Goal: Task Accomplishment & Management: Use online tool/utility

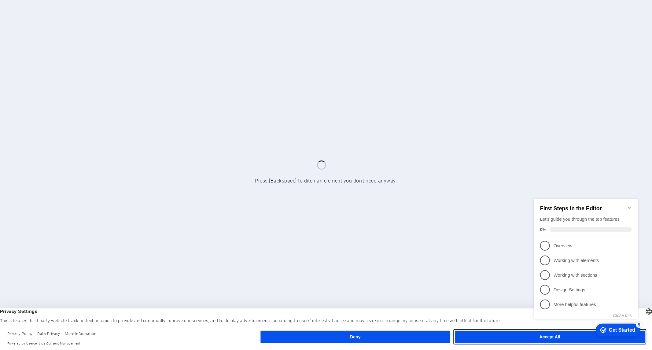
click at [526, 340] on button "Accept All" at bounding box center [549, 337] width 189 height 12
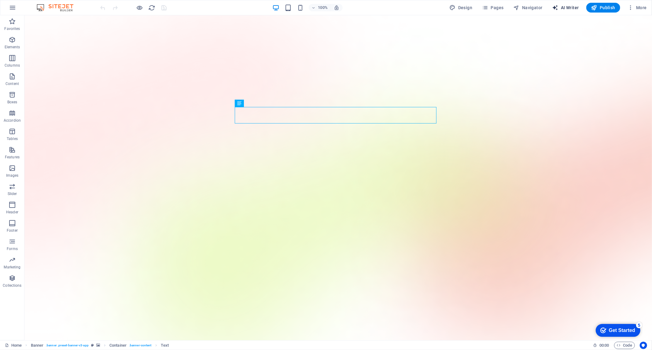
select select "English"
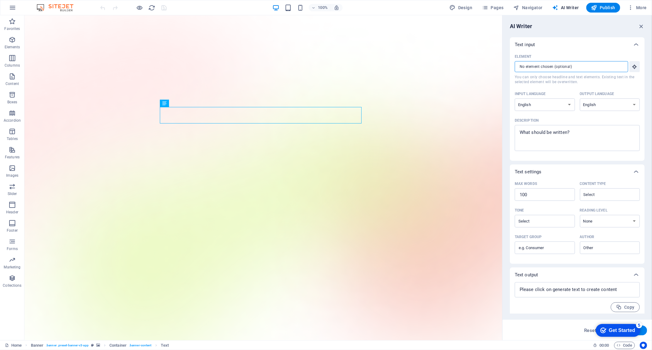
click at [576, 65] on input "Element ​ You can only choose headline and text elements. Existing text in the …" at bounding box center [569, 66] width 109 height 11
click at [572, 137] on textarea "Description x ​" at bounding box center [577, 138] width 119 height 20
type textarea "x"
click at [573, 137] on textarea "Description x ​" at bounding box center [577, 138] width 119 height 20
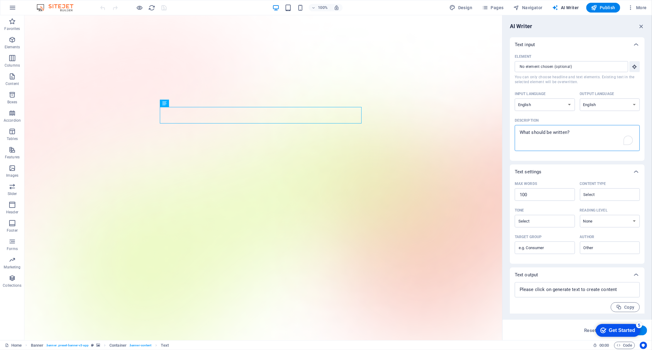
click at [576, 134] on textarea "Description x ​" at bounding box center [577, 138] width 119 height 20
click at [576, 135] on textarea "Description x ​" at bounding box center [577, 138] width 119 height 20
type textarea "w"
type textarea "x"
type textarea "we"
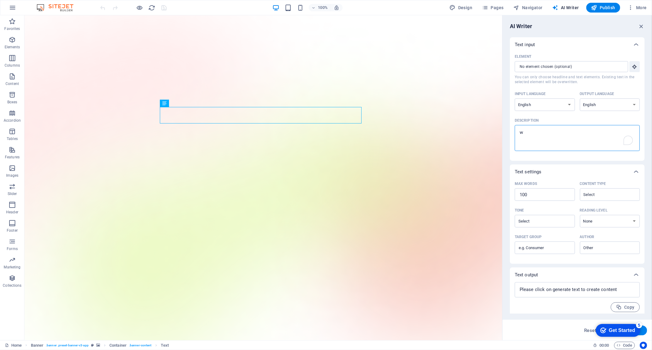
type textarea "x"
type textarea "w"
type textarea "x"
click at [575, 136] on textarea "Description x ​" at bounding box center [577, 138] width 119 height 20
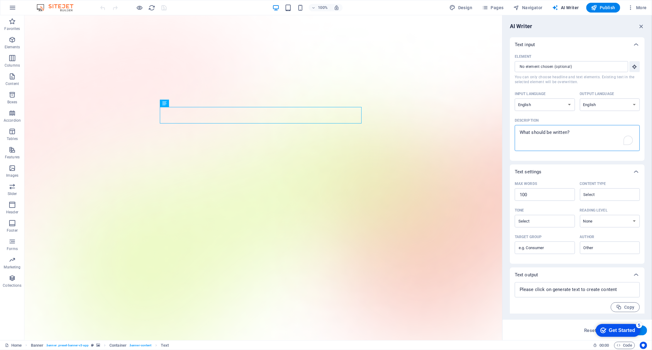
click at [574, 137] on textarea "Description x ​" at bounding box center [577, 138] width 119 height 20
type textarea "q"
type textarea "x"
type textarea "qu"
type textarea "x"
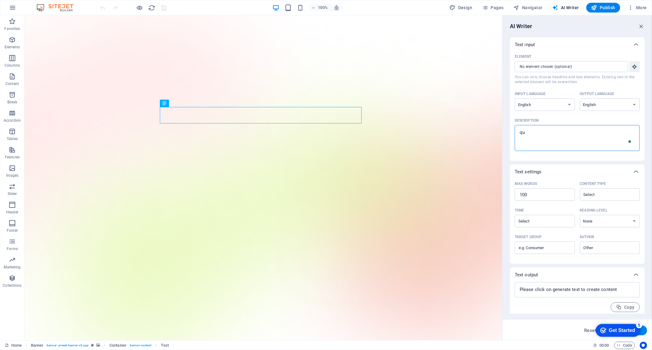
type textarea "qua"
type textarea "x"
type textarea "qual"
type textarea "x"
type textarea "quali"
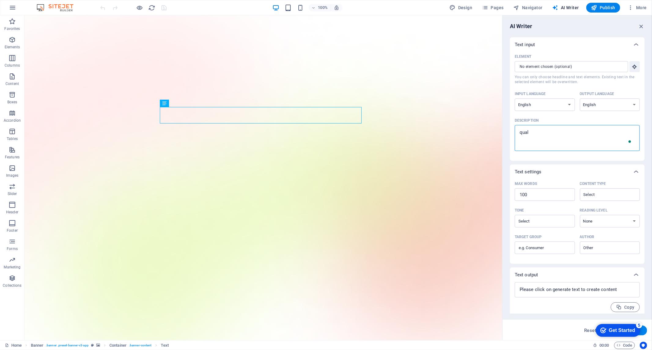
type textarea "x"
type textarea "qualit"
type textarea "x"
type textarea "quality"
type textarea "x"
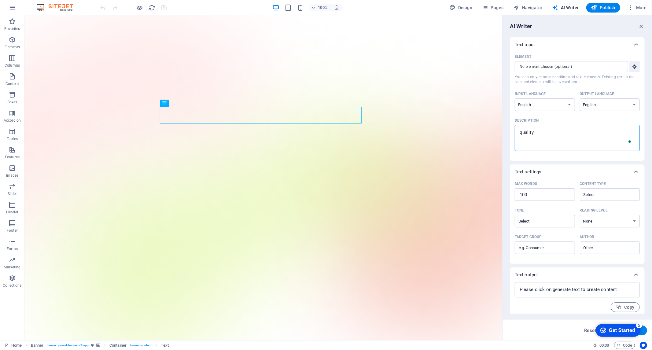
type textarea "quality"
type textarea "x"
type textarea "quality v"
type textarea "x"
type textarea "quality vo"
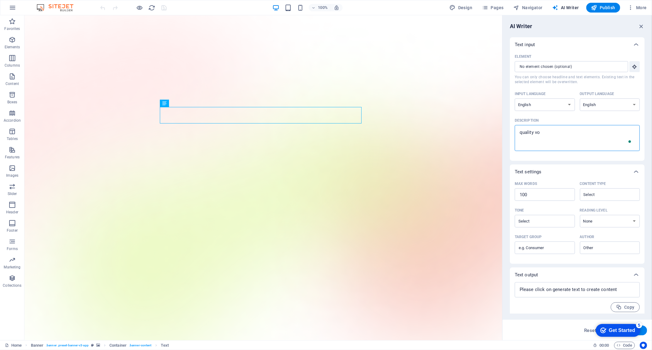
type textarea "x"
type textarea "quality voi"
type textarea "x"
type textarea "quality voic"
type textarea "x"
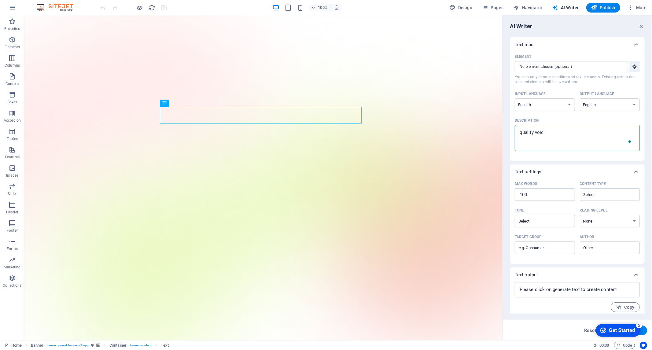
type textarea "quality voice"
type textarea "x"
type textarea "quality voice"
type textarea "x"
type textarea "quality voice o"
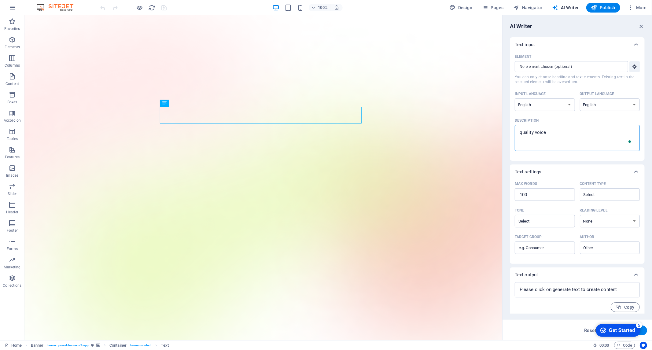
type textarea "x"
type textarea "quality voice ov"
type textarea "x"
type textarea "quality voice ove"
type textarea "x"
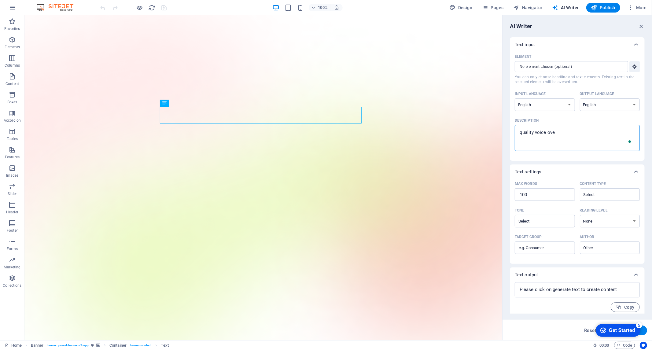
type textarea "quality voice over"
type textarea "x"
type textarea "quality voice over"
type textarea "x"
type textarea "quality voice over i"
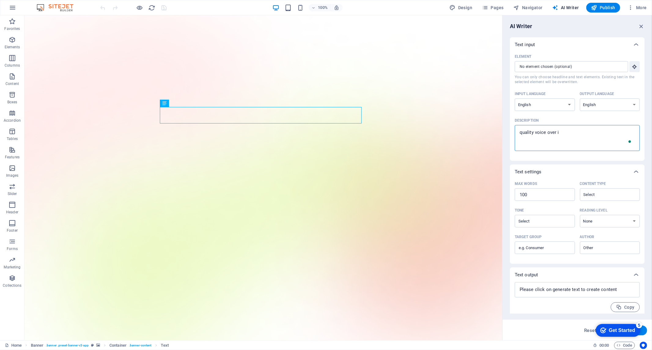
type textarea "x"
type textarea "quality voice over ip"
type textarea "x"
type textarea "quality voice over ip"
type textarea "x"
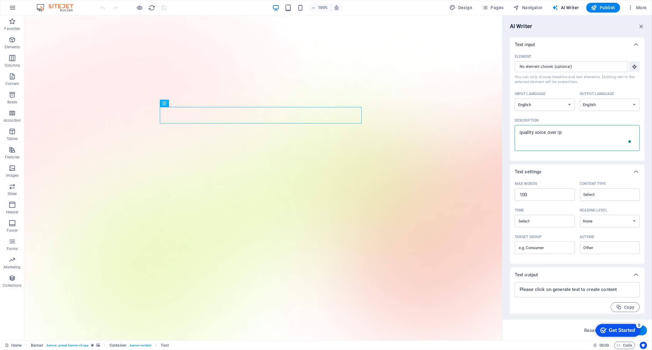
type textarea "quality voice over ip s"
type textarea "x"
type textarea "quality voice over ip se"
type textarea "x"
type textarea "quality voice over ip ser"
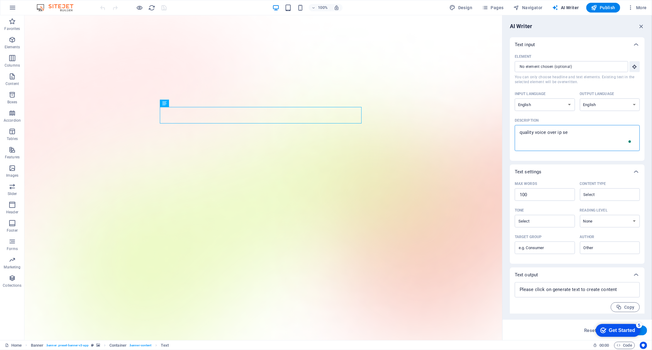
type textarea "x"
type textarea "quality voice over ip serv"
type textarea "x"
type textarea "quality voice over ip servi"
type textarea "x"
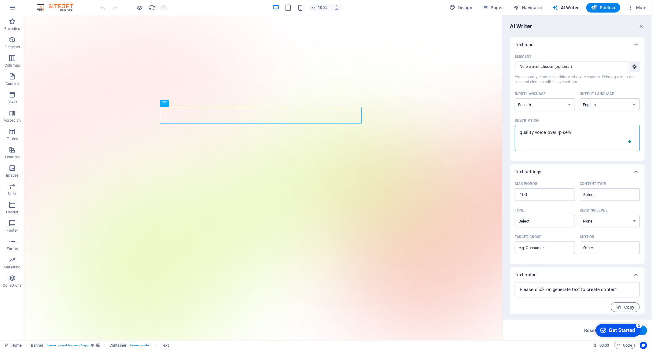
type textarea "quality voice over ip servic"
type textarea "x"
type textarea "quality voice over ip service"
type textarea "x"
type textarea "quality voice over ip services"
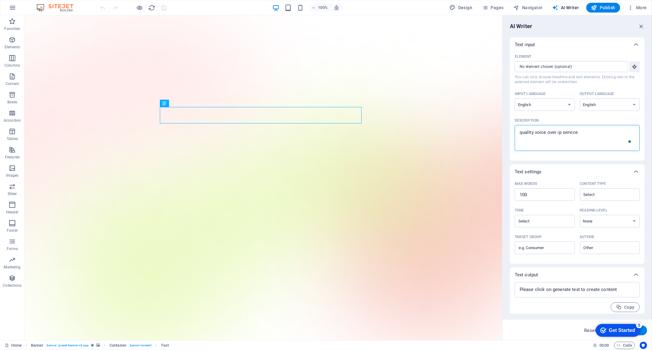
type textarea "x"
type textarea "quality voice over ip services"
type textarea "x"
type textarea "quality voice over ip services f"
type textarea "x"
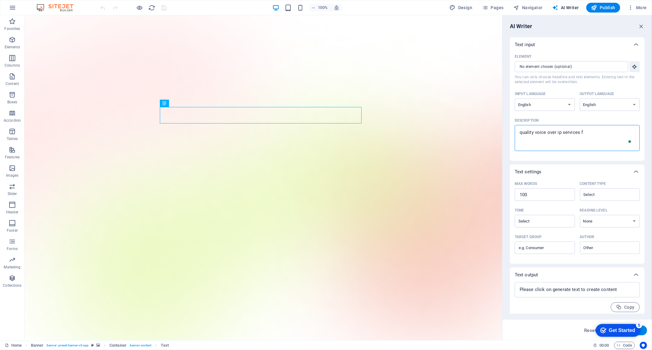
type textarea "quality voice over ip services fo"
type textarea "x"
type textarea "quality voice over ip services for"
type textarea "x"
type textarea "quality voice over ip services for"
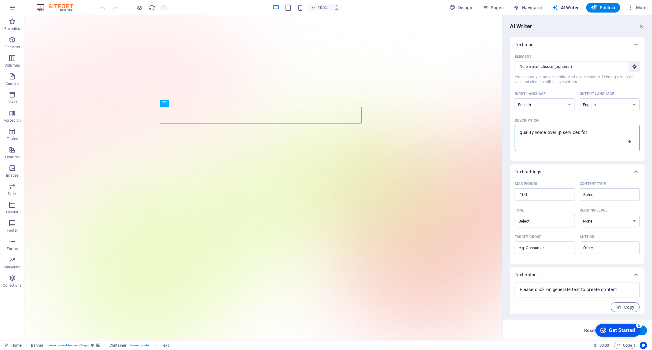
type textarea "x"
type textarea "quality voice over ip services for b"
type textarea "x"
type textarea "quality voice over ip services for"
type textarea "x"
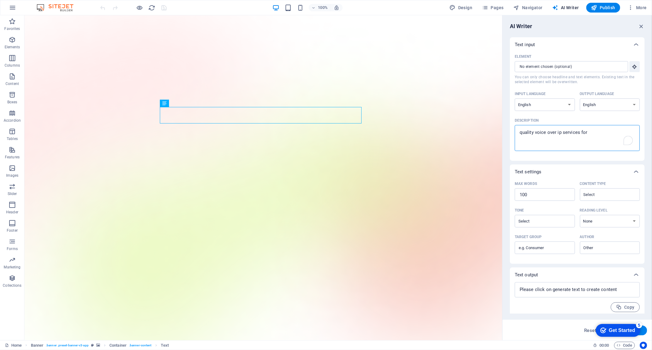
type textarea "quality voice over ip services for b"
type textarea "x"
type textarea "quality voice over ip services for bu"
type textarea "x"
type textarea "quality voice over ip services for bus"
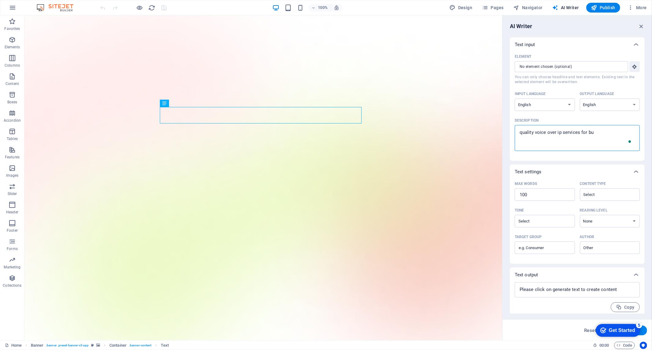
type textarea "x"
type textarea "quality voice over ip services for bu"
type textarea "x"
type textarea "quality voice over ip services for b"
type textarea "x"
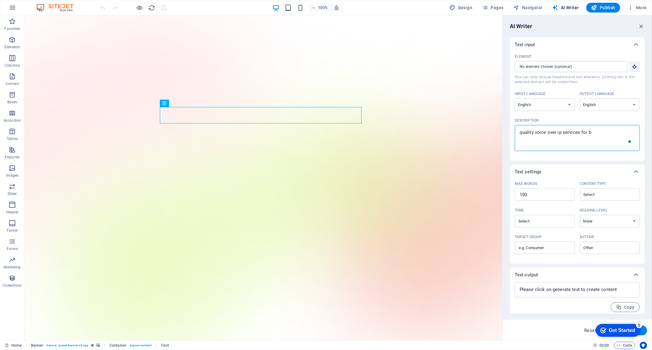
type textarea "quality voice over ip services for"
type textarea "x"
type textarea "quality voice over ip services for"
type textarea "x"
type textarea "quality voice over ip services fo"
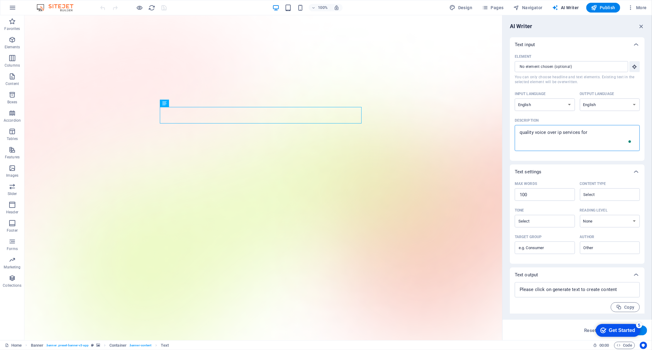
type textarea "x"
type textarea "quality voice over ip services f"
type textarea "x"
type textarea "quality voice over ip services"
type textarea "x"
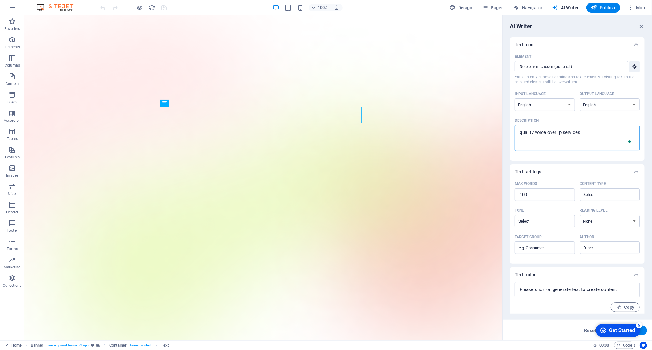
type textarea "quality voice over ip services t"
type textarea "x"
type textarea "quality voice over ip services th"
type textarea "x"
type textarea "quality voice over ip services tha"
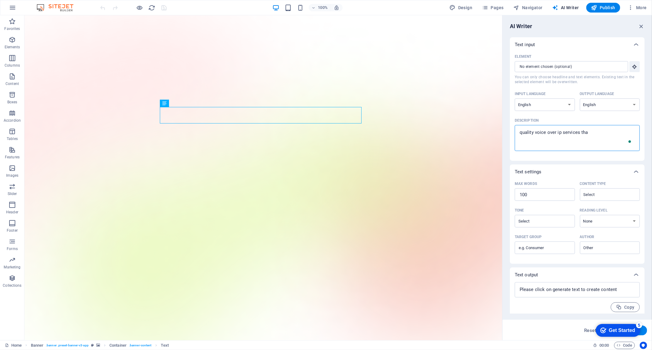
type textarea "x"
type textarea "quality voice over ip services that"
type textarea "x"
type textarea "quality voice over ip services that"
type textarea "x"
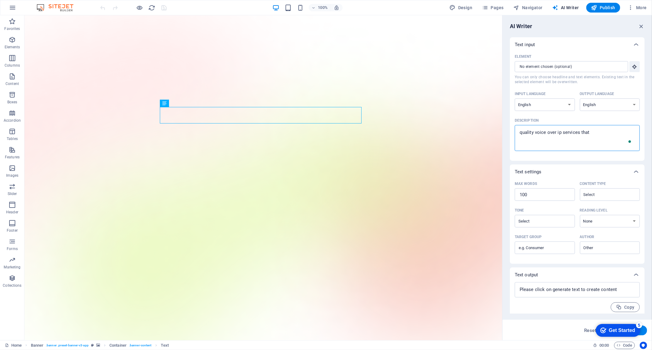
type textarea "quality voice over ip services that h"
type textarea "x"
type textarea "quality voice over ip services that he"
type textarea "x"
type textarea "quality voice over ip services that hep"
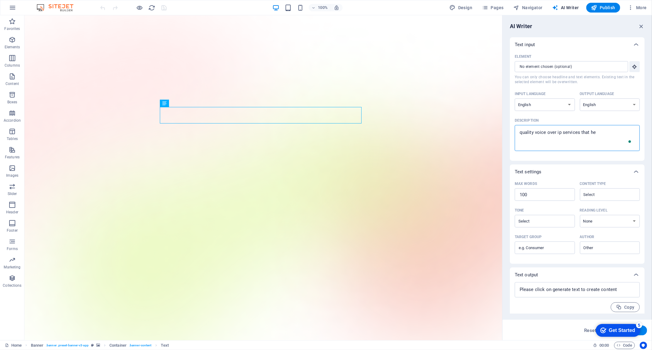
type textarea "x"
type textarea "quality voice over ip services that hep"
type textarea "x"
type textarea "quality voice over ip services that hep y"
type textarea "x"
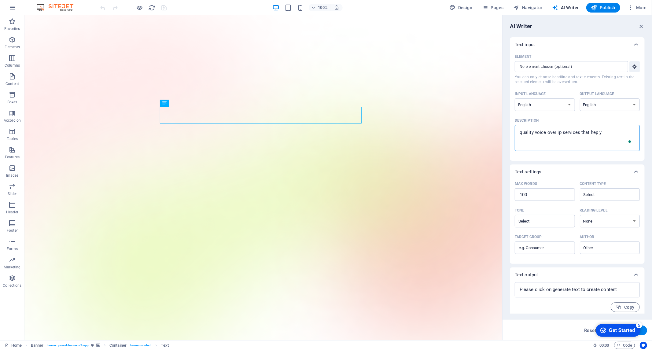
type textarea "quality voice over ip services that hep yo"
type textarea "x"
type textarea "quality voice over ip services that hep you"
type textarea "x"
type textarea "quality voice over ip services that hep yo"
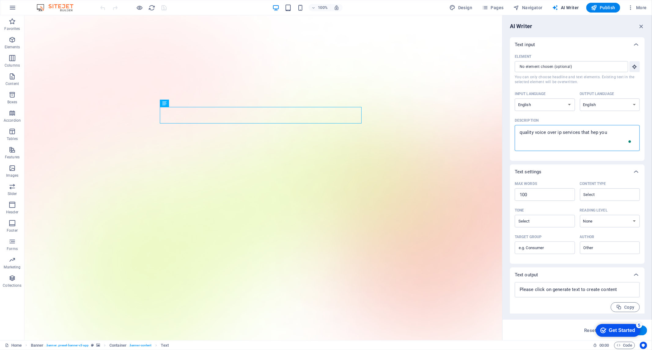
type textarea "x"
type textarea "quality voice over ip services that hep y"
type textarea "x"
type textarea "quality voice over ip services that hep"
type textarea "x"
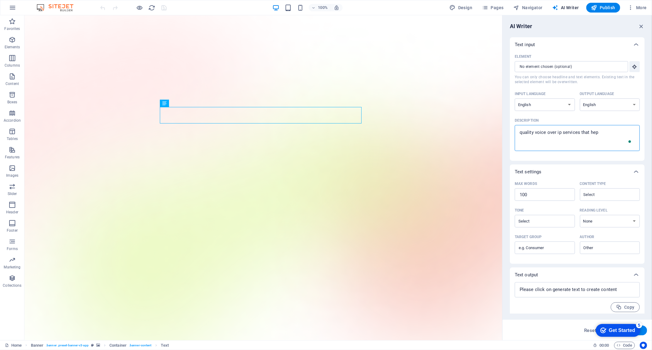
type textarea "quality voice over ip services that hep"
type textarea "x"
type textarea "quality voice over ip services that he"
type textarea "x"
type textarea "quality voice over ip services that h"
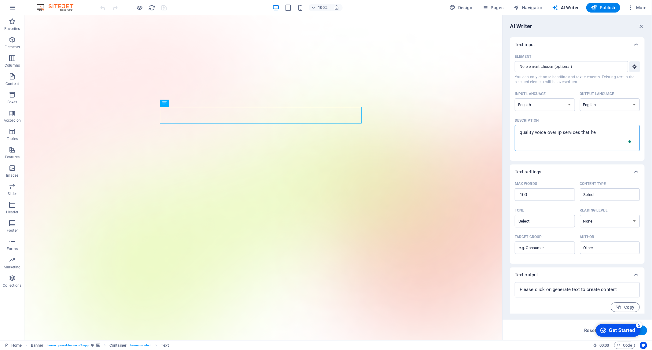
type textarea "x"
type textarea "quality voice over ip services that he"
type textarea "x"
type textarea "quality voice over ip services that hel"
type textarea "x"
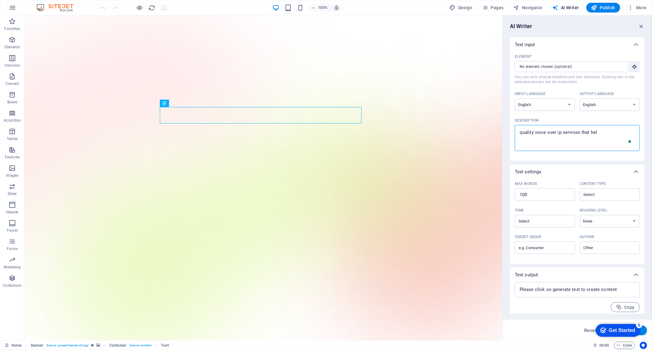
type textarea "quality voice over ip services that help"
type textarea "x"
type textarea "quality voice over ip services that help"
type textarea "x"
type textarea "quality voice over ip services that help y"
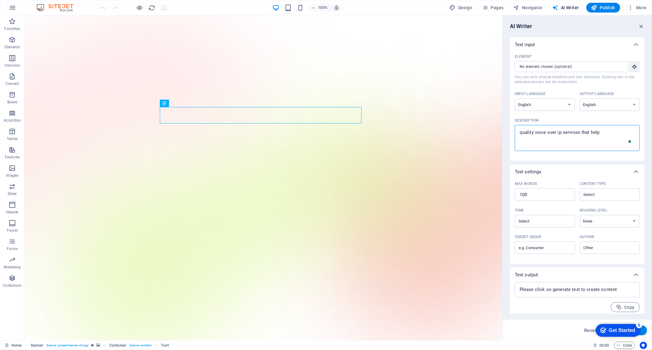
type textarea "x"
type textarea "quality voice over ip services that help yo"
type textarea "x"
type textarea "quality voice over ip services that help you"
type textarea "x"
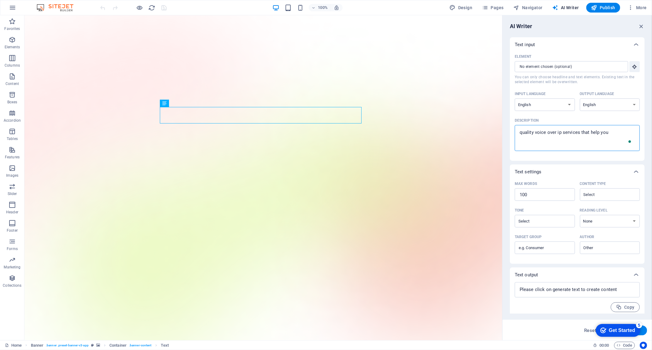
type textarea "quality voice over ip services that help you"
type textarea "x"
type textarea "quality voice over ip services that help you b"
type textarea "x"
type textarea "quality voice over ip services that help you bu"
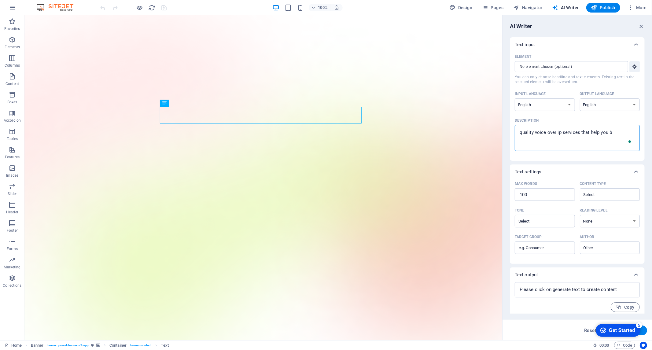
type textarea "x"
type textarea "quality voice over ip services that help you bus"
type textarea "x"
type textarea "quality voice over ip services that help you busi"
type textarea "x"
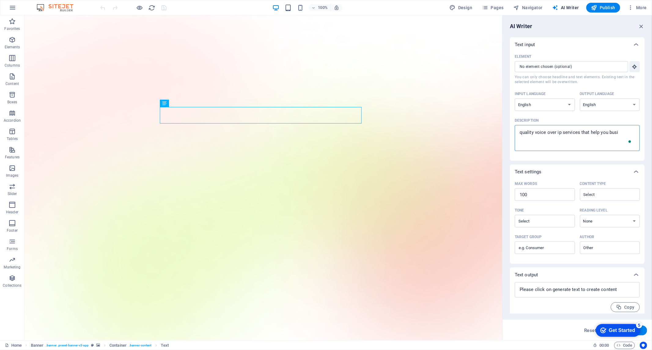
type textarea "quality voice over ip services that help you busin"
type textarea "x"
type textarea "quality voice over ip services that help you busine"
type textarea "x"
type textarea "quality voice over ip services that help you busines"
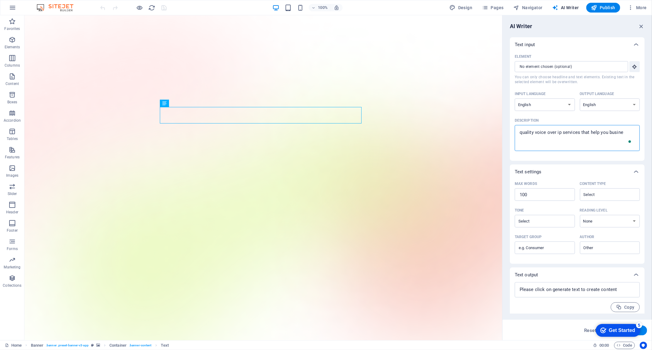
type textarea "x"
type textarea "quality voice over ip services that help you business"
type textarea "x"
type textarea "quality voice over ip services that help you business"
type textarea "x"
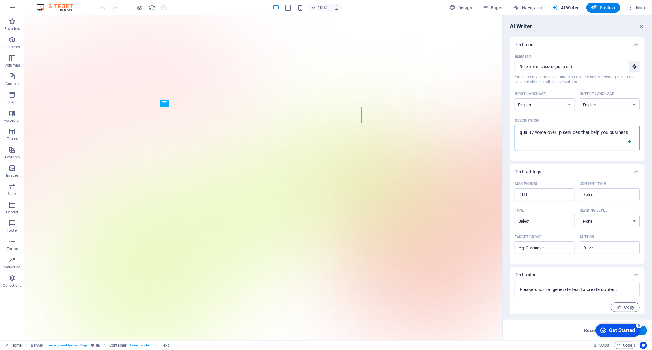
type textarea "quality voice over ip services that help you business b"
type textarea "x"
type textarea "quality voice over ip services that help you business be"
type textarea "x"
type textarea "quality voice over ip services that help you business be"
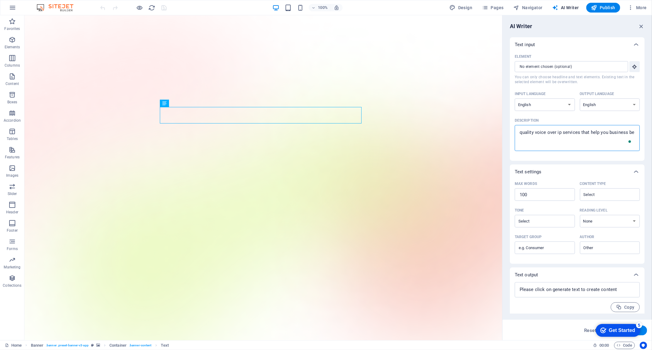
type textarea "x"
type textarea "quality voice over ip services that help you business be m"
type textarea "x"
type textarea "quality voice over ip services that help you business be mo"
type textarea "x"
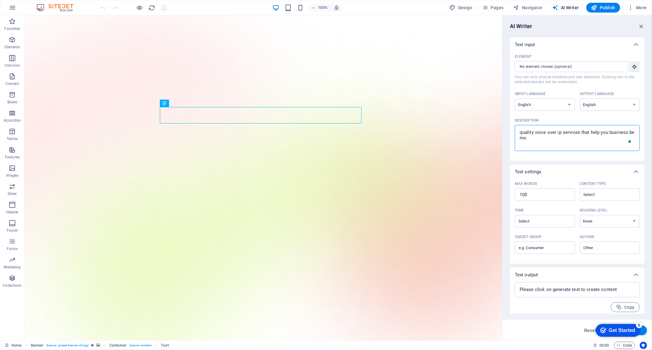
type textarea "quality voice over ip services that help you business be mor"
type textarea "x"
type textarea "quality voice over ip services that help you business be more"
type textarea "x"
type textarea "quality voice over ip services that help you business be more"
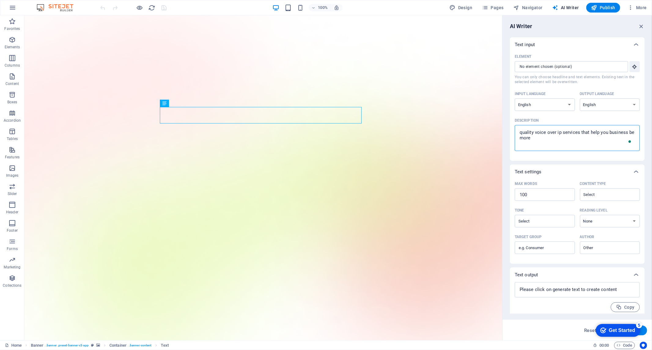
type textarea "x"
type textarea "quality voice over ip services that help you business be more p"
type textarea "x"
type textarea "quality voice over ip services that help you business be more pr"
type textarea "x"
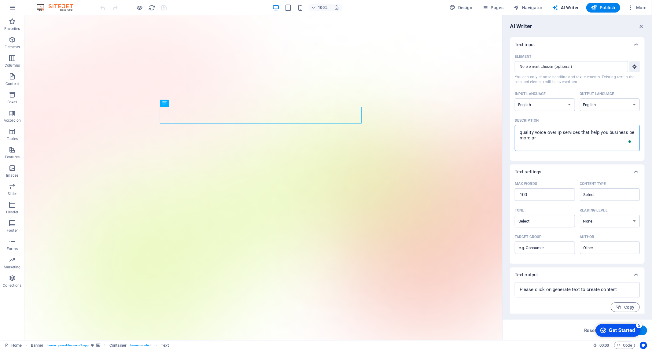
type textarea "quality voice over ip services that help you business be more pro"
type textarea "x"
type textarea "quality voice over ip services that help you business be more prod"
type textarea "x"
type textarea "quality voice over ip services that help you business be more produ"
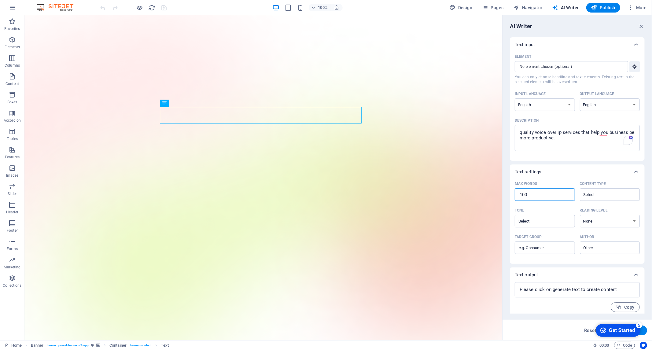
drag, startPoint x: 535, startPoint y: 194, endPoint x: 518, endPoint y: 194, distance: 17.4
click at [518, 194] on input "100" at bounding box center [545, 195] width 60 height 12
click at [620, 303] on button "Copy" at bounding box center [625, 307] width 29 height 10
click at [622, 306] on span "Copied" at bounding box center [623, 305] width 23 height 6
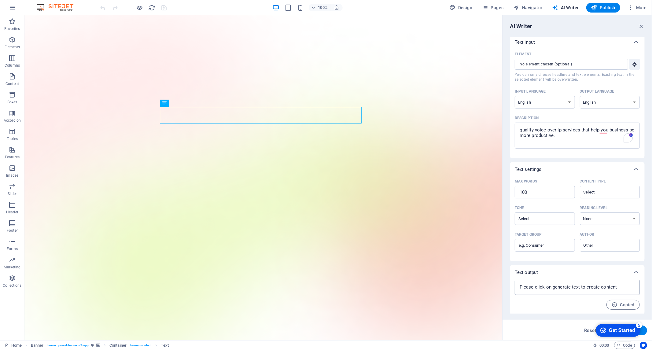
click at [581, 287] on textarea at bounding box center [577, 287] width 119 height 9
click at [634, 271] on icon at bounding box center [635, 272] width 7 height 7
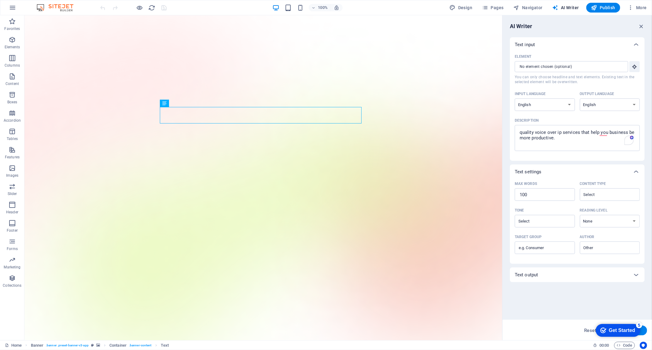
click at [644, 331] on button "Generate text" at bounding box center [626, 331] width 42 height 10
click at [594, 271] on div "Text output" at bounding box center [577, 274] width 135 height 15
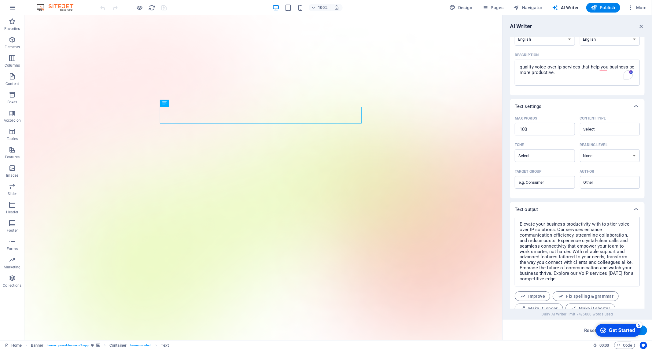
scroll to position [68, 0]
drag, startPoint x: 555, startPoint y: 237, endPoint x: 572, endPoint y: 251, distance: 21.5
click at [572, 251] on textarea "Elevate your business productivity with top-tier voice over IP solutions. Our s…" at bounding box center [577, 249] width 119 height 64
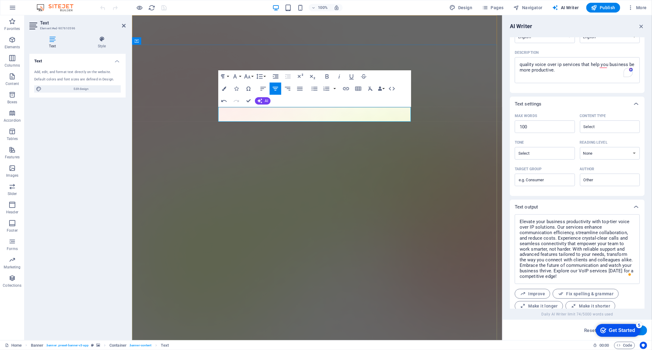
scroll to position [325, 1]
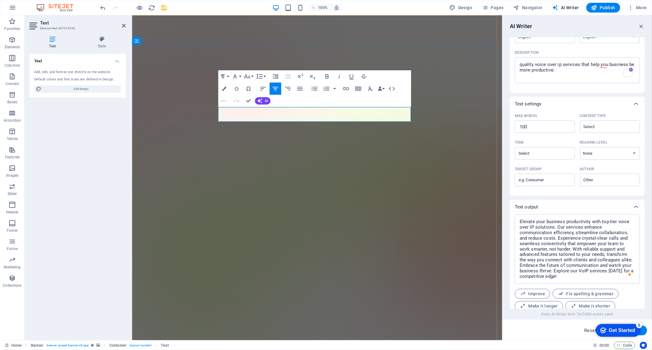
drag, startPoint x: 191, startPoint y: 119, endPoint x: 305, endPoint y: 115, distance: 113.8
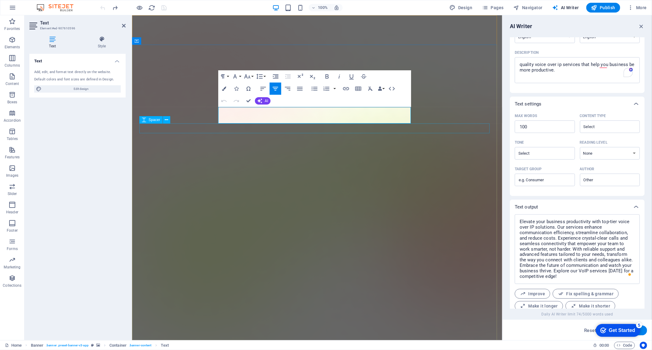
drag, startPoint x: 220, startPoint y: 110, endPoint x: 463, endPoint y: 129, distance: 243.7
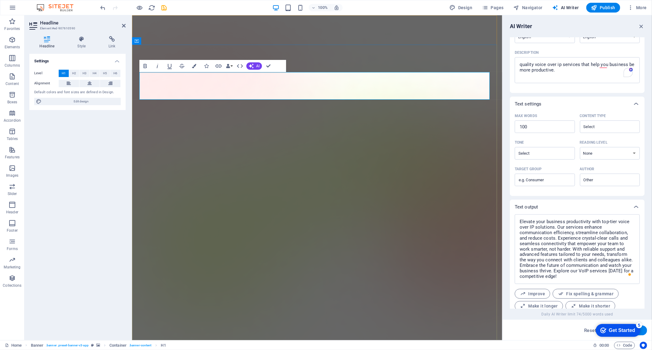
drag, startPoint x: 248, startPoint y: 85, endPoint x: 160, endPoint y: 81, distance: 87.2
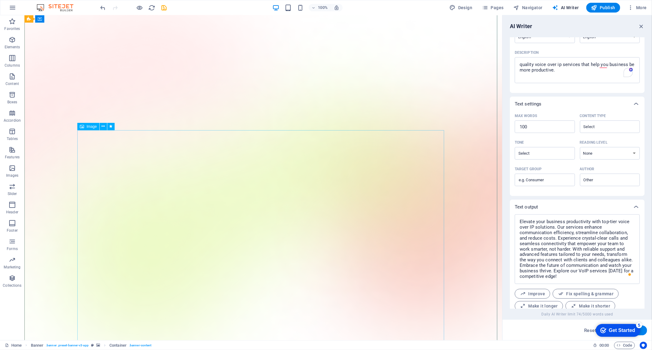
scroll to position [0, 0]
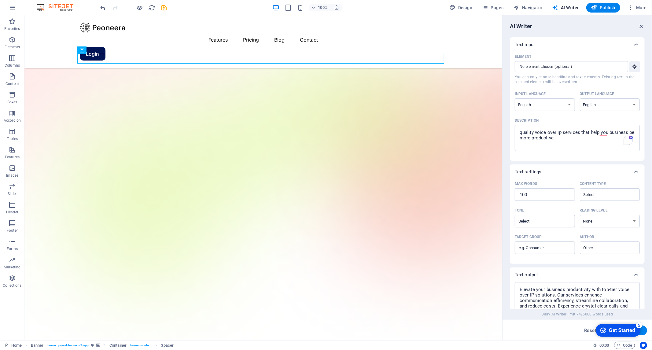
click at [639, 25] on icon "button" at bounding box center [641, 26] width 7 height 7
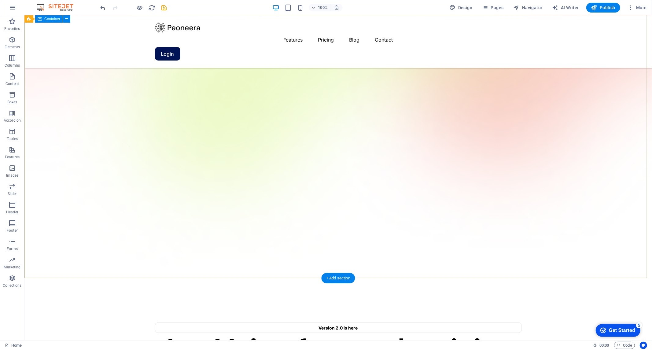
scroll to position [170, 0]
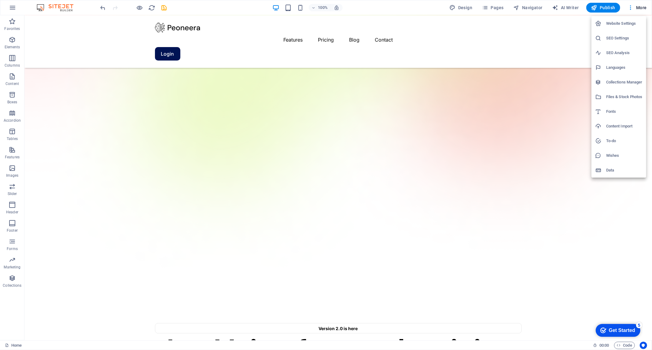
click at [500, 7] on div at bounding box center [326, 175] width 652 height 350
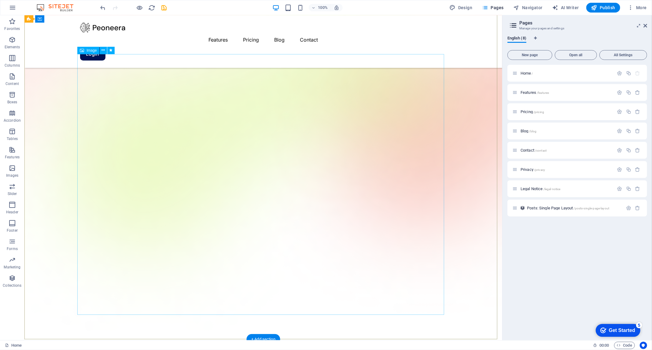
scroll to position [102, 0]
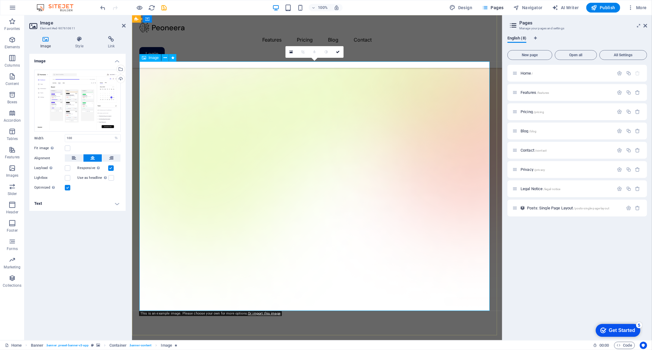
click at [291, 50] on icon at bounding box center [290, 52] width 3 height 4
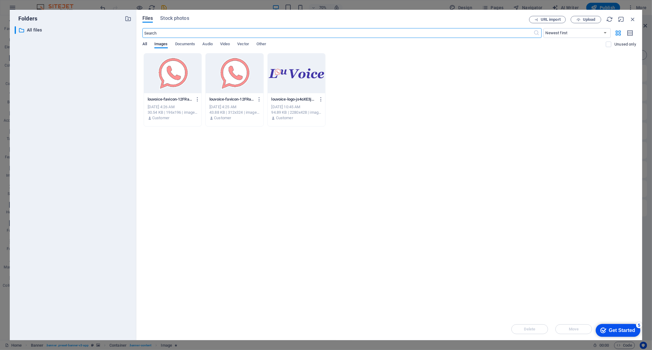
click at [145, 42] on span "All" at bounding box center [144, 44] width 5 height 9
click at [145, 43] on span "All" at bounding box center [144, 44] width 5 height 9
click at [586, 19] on span "Upload" at bounding box center [589, 20] width 13 height 4
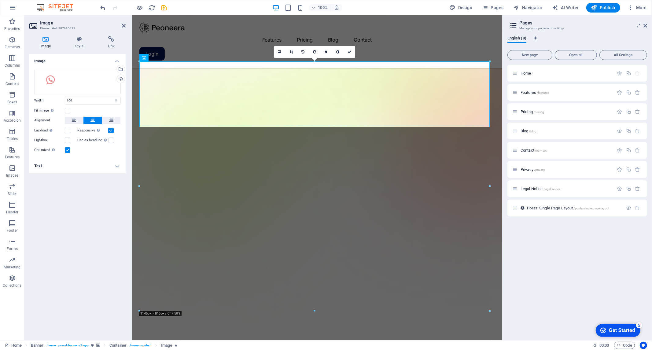
click at [560, 281] on div "Home / Features /features Pricing /pricing Blog /blog Contact /contact Privacy …" at bounding box center [577, 200] width 140 height 270
drag, startPoint x: 205, startPoint y: 94, endPoint x: 214, endPoint y: 66, distance: 30.2
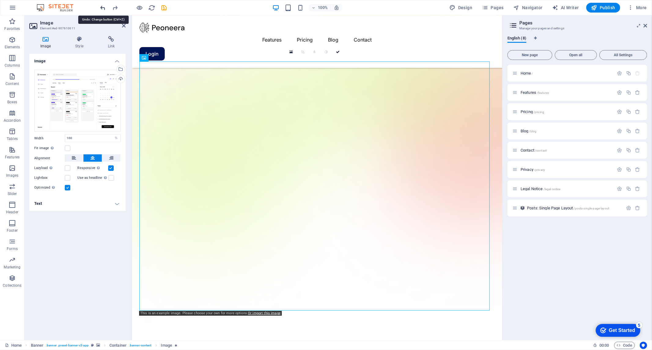
click at [0, 0] on icon "redo" at bounding box center [0, 0] width 0 height 0
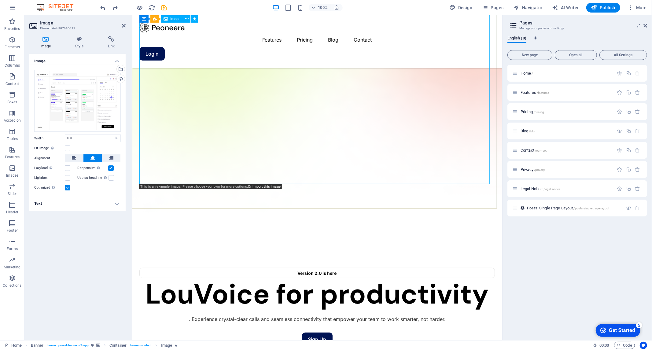
scroll to position [204, 0]
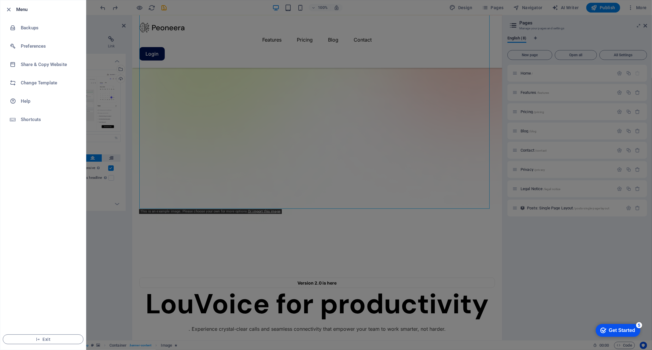
click at [14, 6] on div at bounding box center [10, 9] width 11 height 7
click at [635, 6] on div at bounding box center [326, 175] width 652 height 350
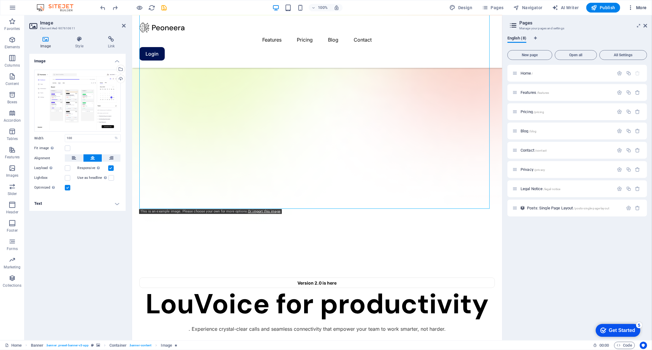
click at [630, 6] on icon "button" at bounding box center [630, 8] width 6 height 6
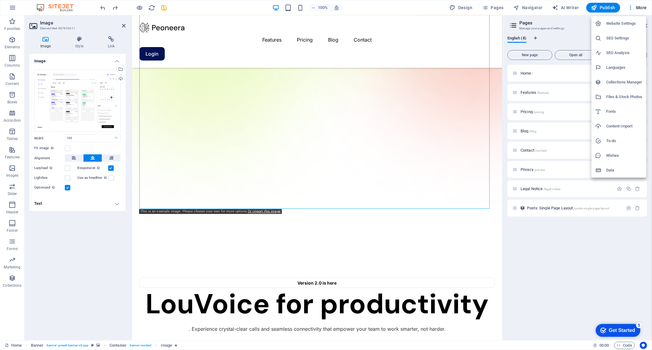
click at [237, 71] on div at bounding box center [326, 175] width 652 height 350
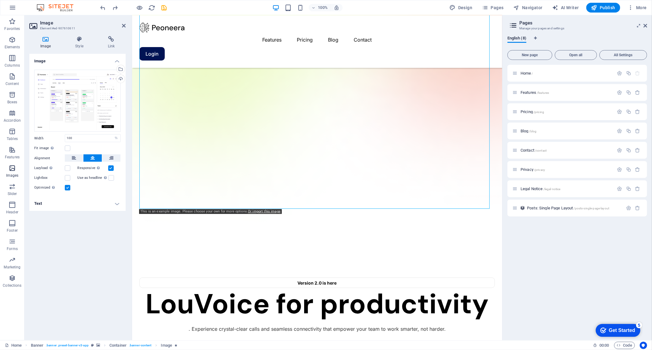
click at [9, 169] on icon "button" at bounding box center [12, 167] width 7 height 7
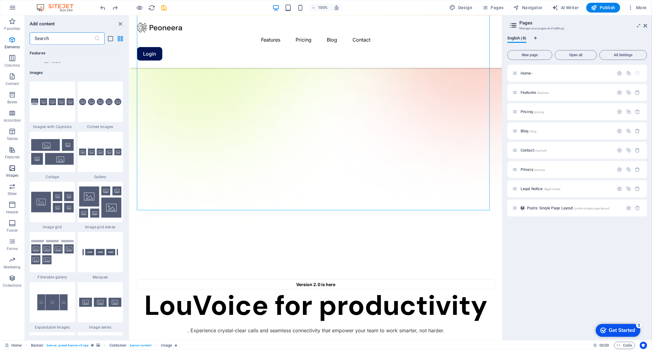
scroll to position [3098, 0]
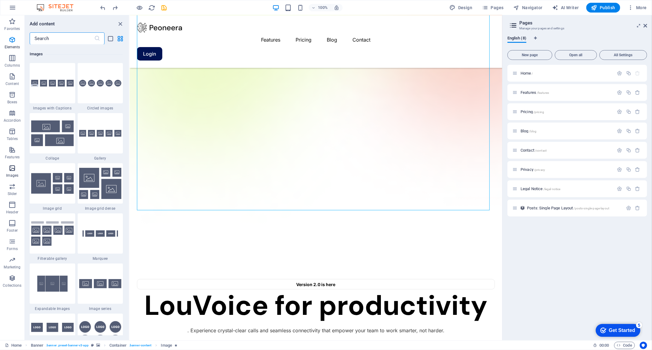
click at [13, 167] on icon "button" at bounding box center [12, 167] width 7 height 7
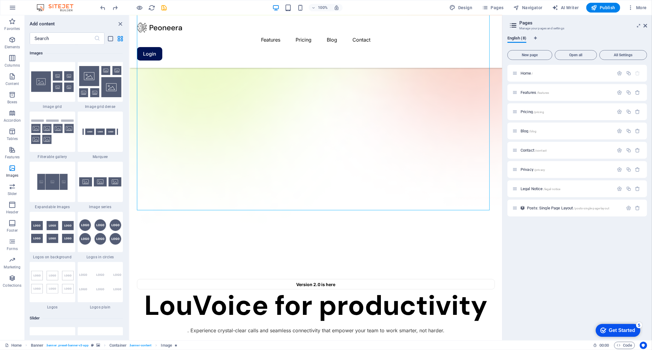
scroll to position [3200, 0]
click at [13, 174] on p "Images" at bounding box center [12, 175] width 13 height 5
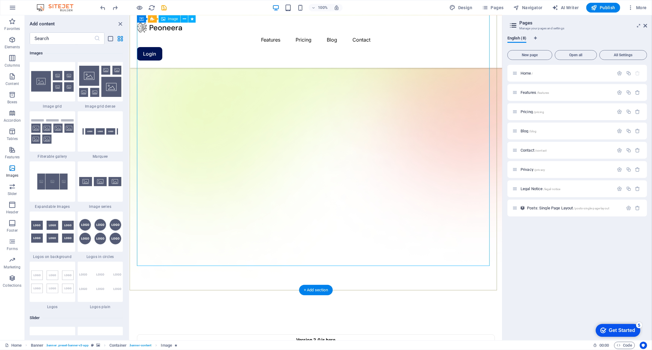
scroll to position [102, 0]
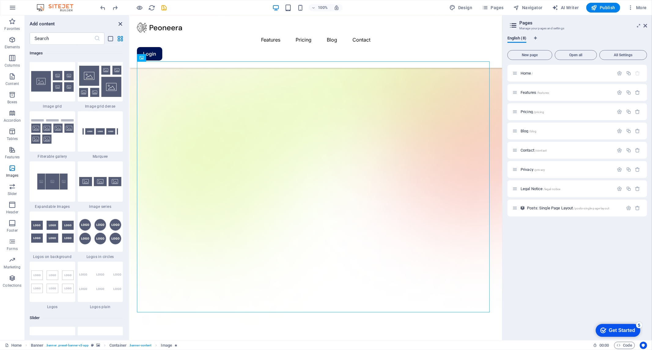
click at [120, 22] on icon "close panel" at bounding box center [120, 23] width 7 height 7
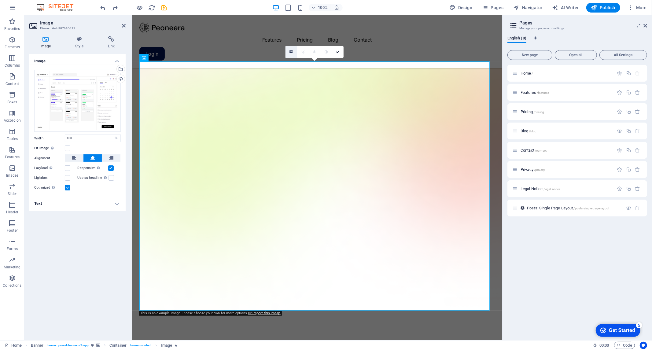
click at [289, 50] on icon at bounding box center [290, 52] width 3 height 4
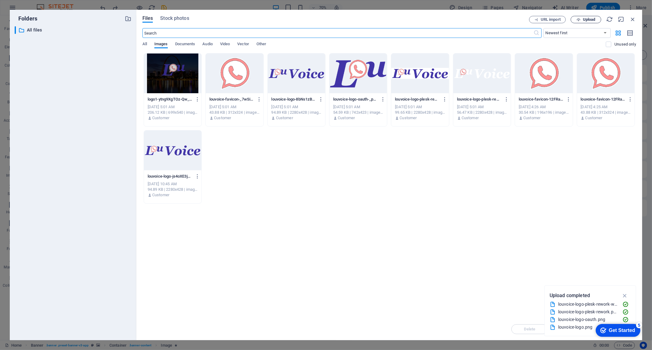
click at [579, 20] on icon "button" at bounding box center [578, 20] width 4 height 4
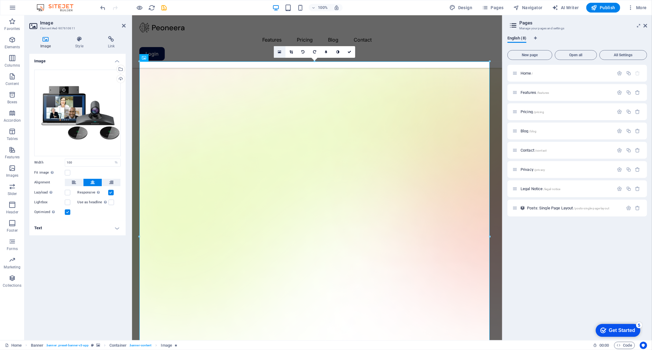
click at [280, 51] on icon at bounding box center [279, 52] width 3 height 4
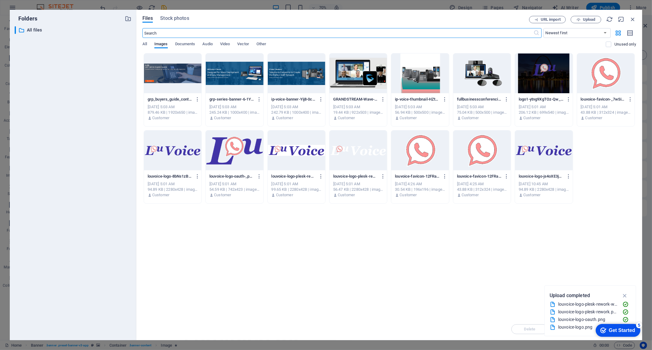
click at [366, 69] on div at bounding box center [357, 73] width 57 height 40
click at [366, 69] on div "1" at bounding box center [357, 73] width 57 height 40
click at [366, 69] on div at bounding box center [357, 73] width 57 height 40
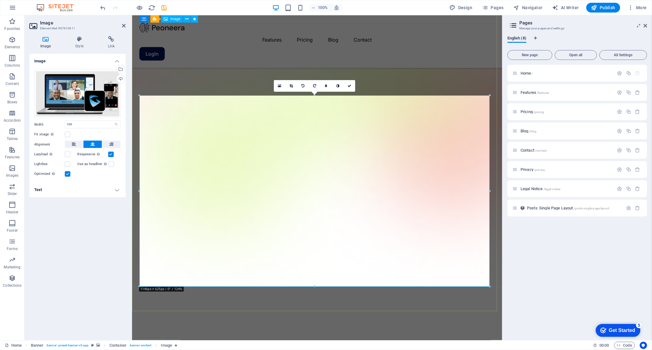
scroll to position [68, 0]
click at [280, 84] on icon at bounding box center [279, 86] width 3 height 4
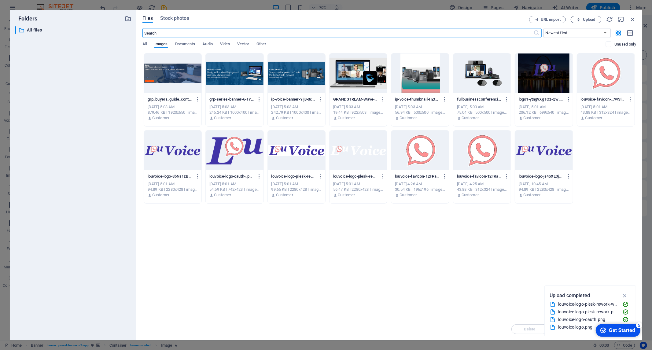
click at [415, 81] on div at bounding box center [419, 73] width 57 height 40
click at [416, 80] on div "1" at bounding box center [419, 73] width 57 height 40
click at [417, 79] on div at bounding box center [419, 73] width 57 height 40
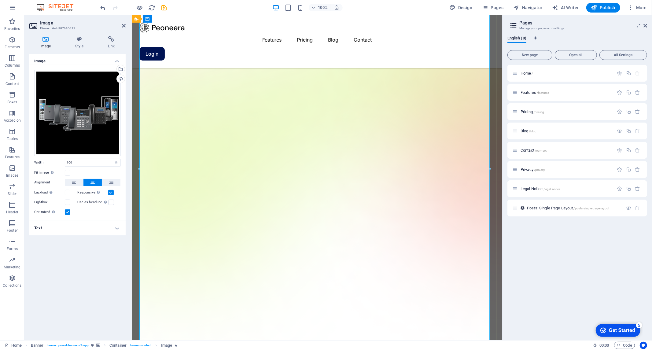
scroll to position [170, 0]
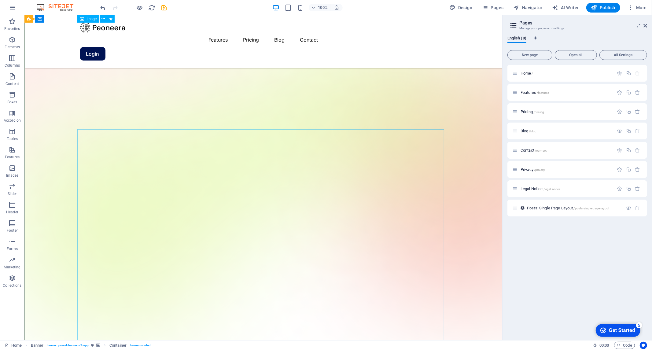
scroll to position [34, 0]
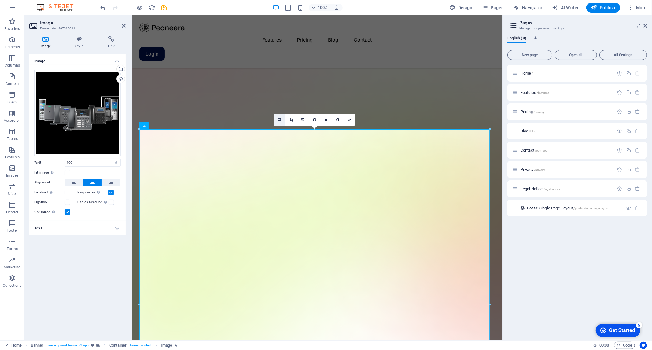
click at [279, 118] on icon at bounding box center [279, 120] width 3 height 4
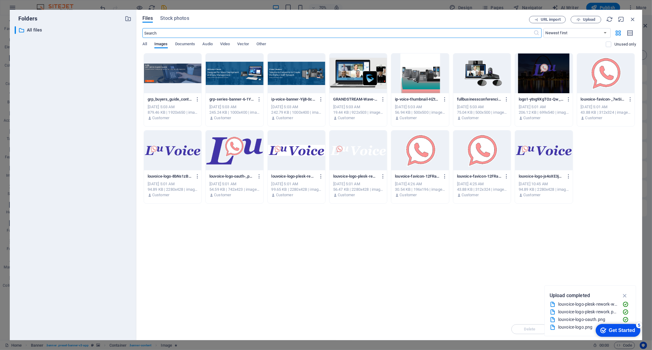
click at [281, 74] on div at bounding box center [296, 73] width 57 height 40
click at [281, 74] on div "1" at bounding box center [296, 73] width 57 height 40
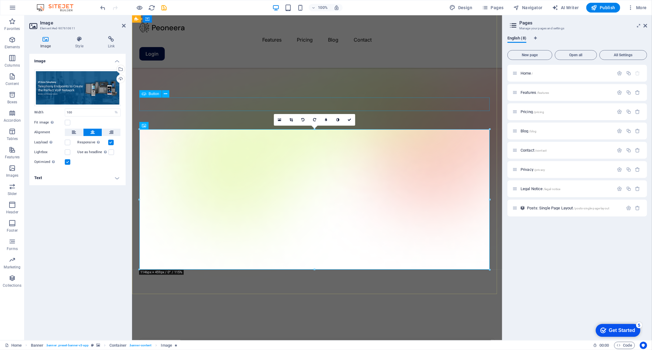
drag, startPoint x: 250, startPoint y: 103, endPoint x: 357, endPoint y: 102, distance: 106.7
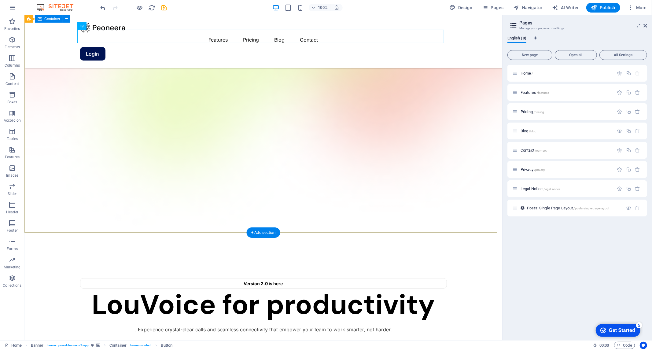
scroll to position [102, 0]
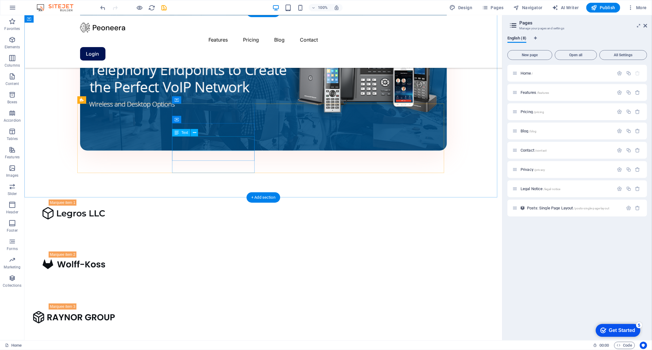
scroll to position [407, 0]
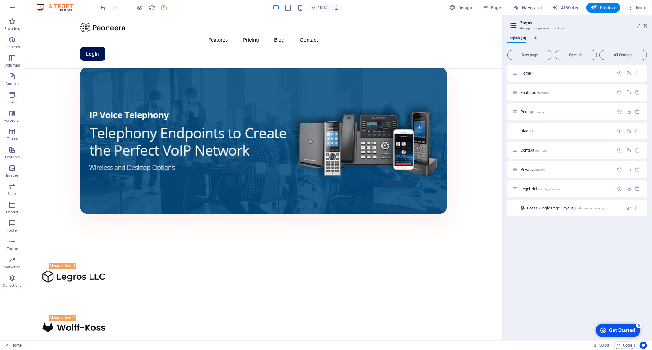
click at [648, 26] on aside "Pages Manage your pages and settings English (8) New page Open all All Settings…" at bounding box center [577, 177] width 150 height 325
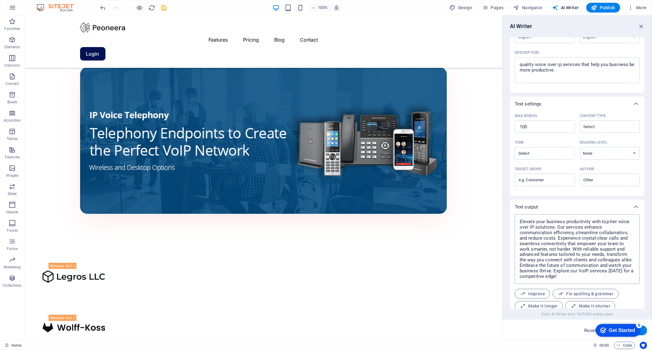
scroll to position [89, 0]
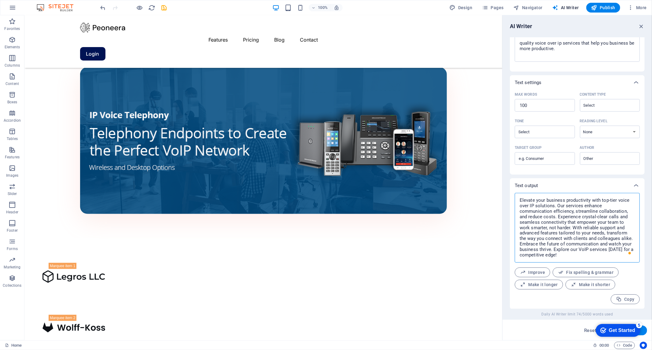
drag, startPoint x: 552, startPoint y: 251, endPoint x: 574, endPoint y: 229, distance: 30.9
click at [574, 229] on textarea "Elevate your business productivity with top-tier voice over IP solutions. Our s…" at bounding box center [577, 228] width 119 height 64
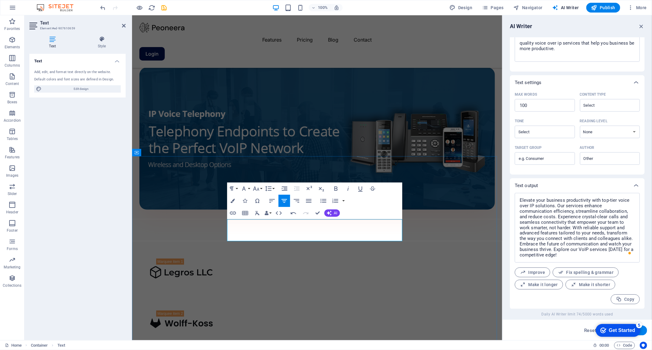
scroll to position [845, 1]
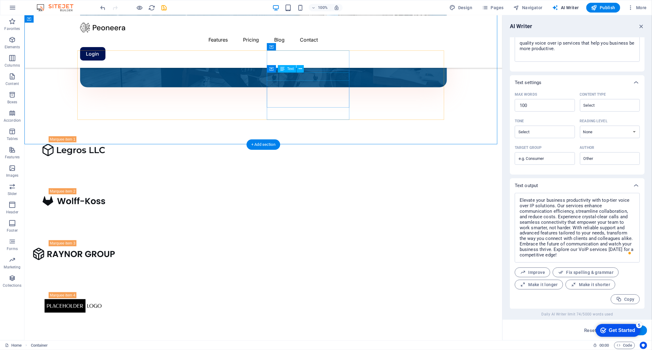
scroll to position [433, 0]
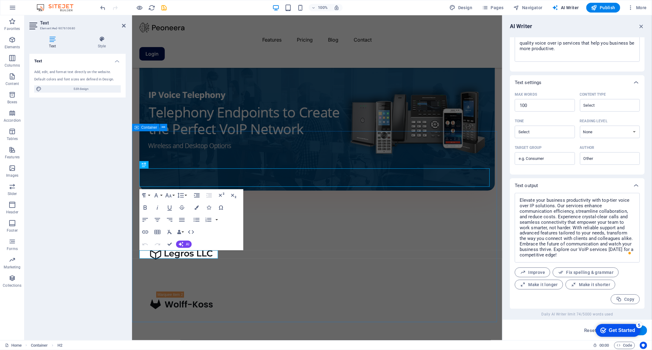
scroll to position [356, 0]
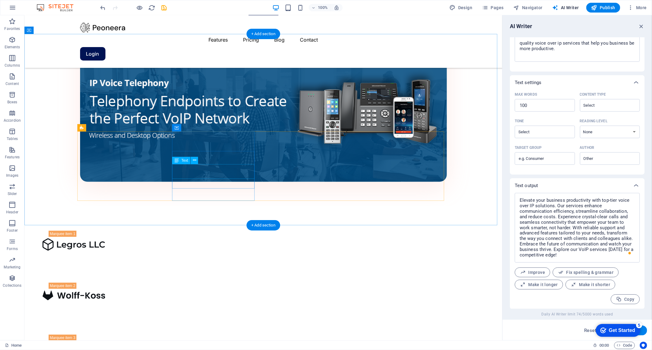
scroll to position [424, 0]
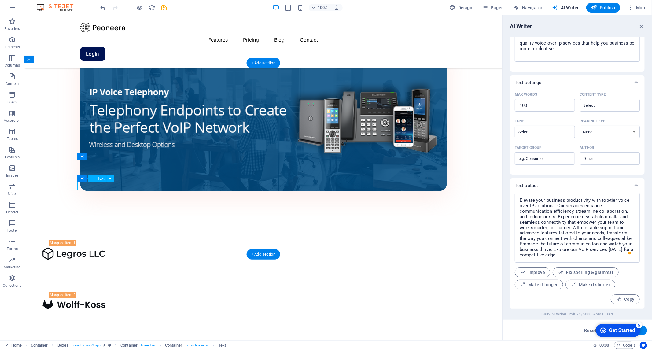
scroll to position [418, 0]
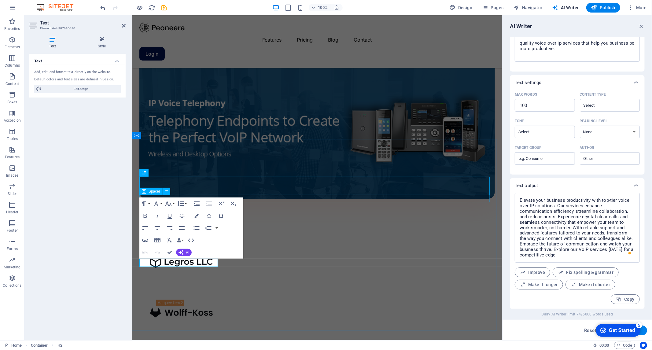
scroll to position [348, 0]
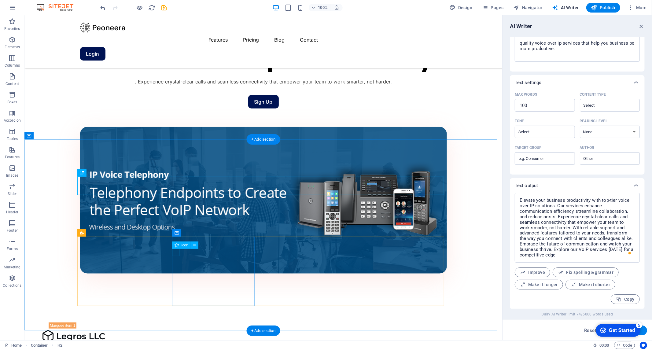
click at [178, 248] on icon at bounding box center [177, 244] width 4 height 7
click at [180, 242] on div "Icon" at bounding box center [181, 244] width 19 height 7
click at [175, 245] on icon at bounding box center [177, 244] width 4 height 7
click at [194, 245] on icon at bounding box center [194, 245] width 3 height 6
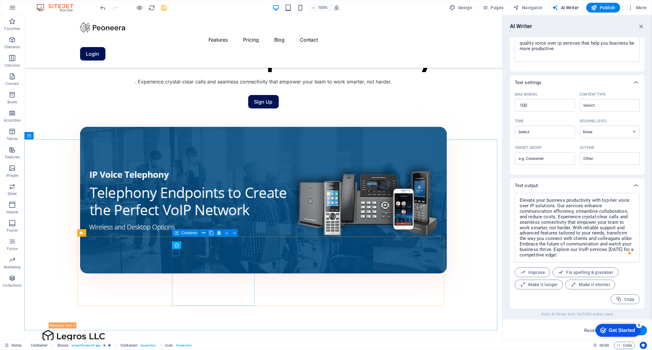
click at [179, 231] on div "Container" at bounding box center [186, 232] width 28 height 7
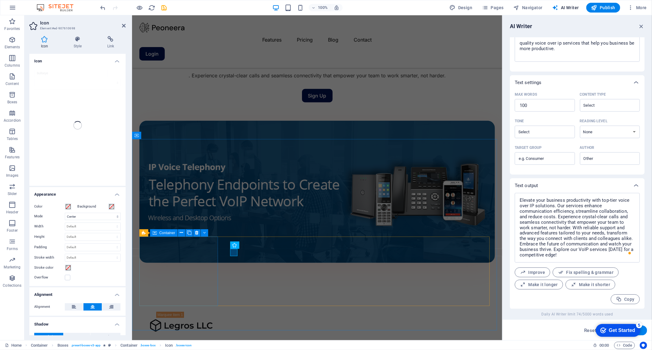
scroll to position [418, 0]
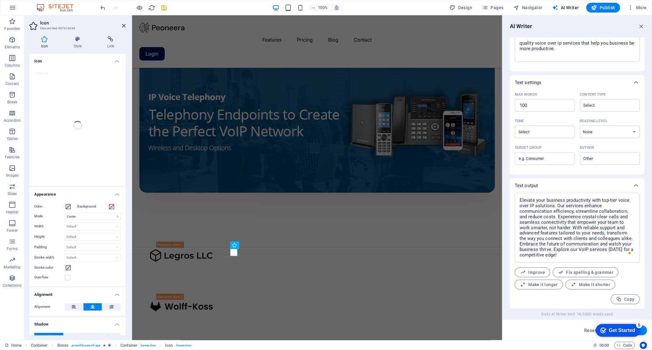
click at [69, 73] on div "bullseye" at bounding box center [77, 125] width 96 height 121
click at [43, 71] on div "bullseye" at bounding box center [77, 125] width 96 height 121
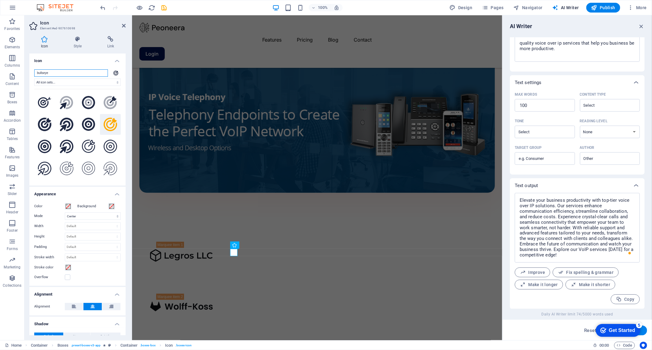
scroll to position [0, 0]
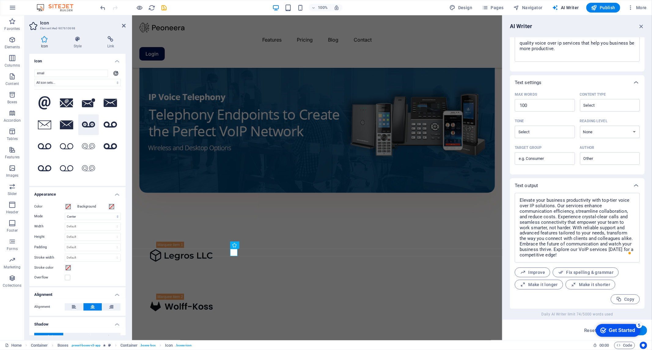
click at [87, 127] on icon ".fa-secondary{opacity:.4}" at bounding box center [88, 125] width 13 height 11
click at [91, 123] on icon at bounding box center [88, 124] width 9 height 2
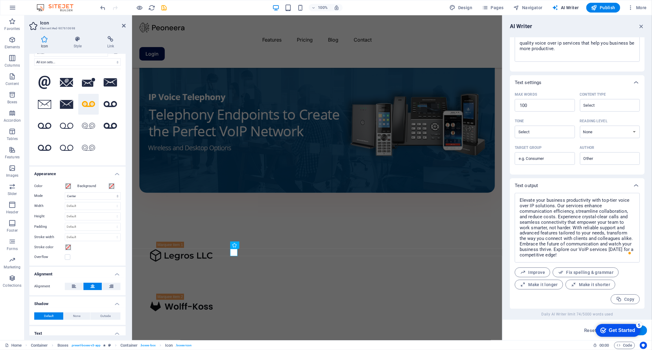
scroll to position [39, 0]
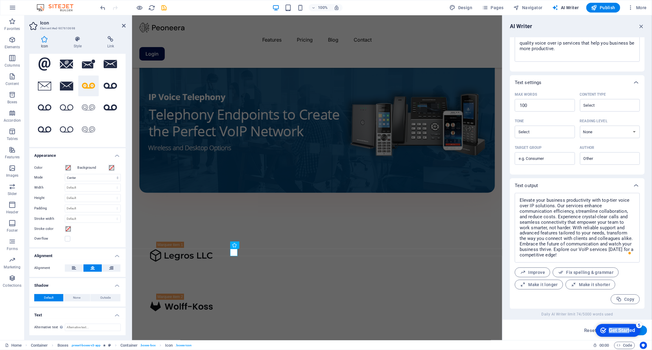
drag, startPoint x: 628, startPoint y: 327, endPoint x: 637, endPoint y: 328, distance: 8.3
click at [591, 326] on html "checkmark Get Started 5 First Steps in the Editor Let's guide you through the t…" at bounding box center [617, 330] width 52 height 18
click at [643, 328] on button "Generate text" at bounding box center [626, 331] width 42 height 10
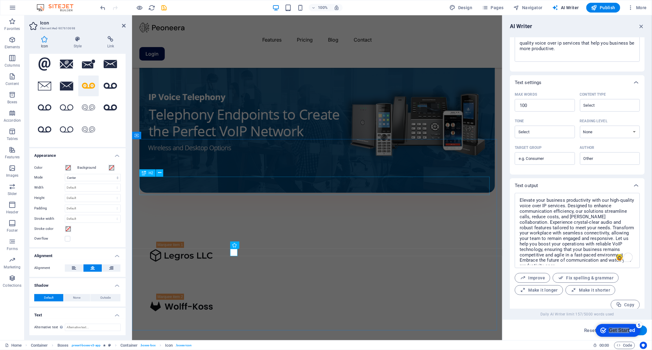
scroll to position [95, 0]
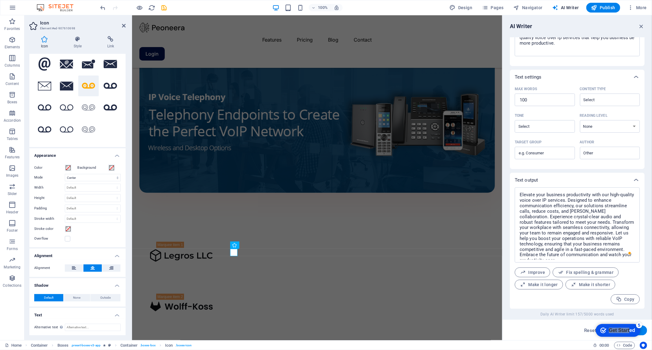
click at [643, 333] on button "Generate text" at bounding box center [626, 331] width 42 height 10
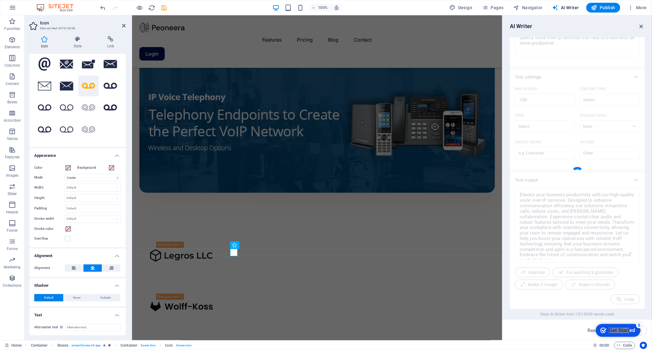
click at [638, 25] on icon "button" at bounding box center [641, 26] width 7 height 7
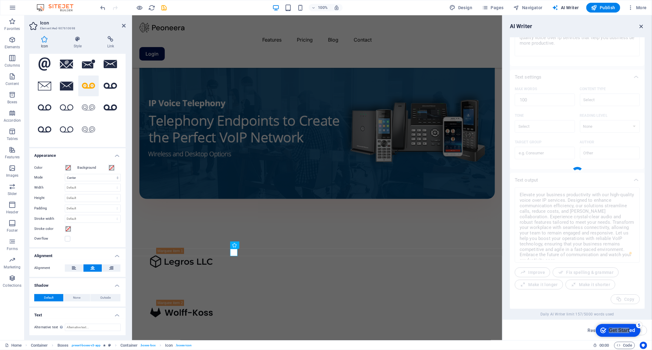
scroll to position [348, 0]
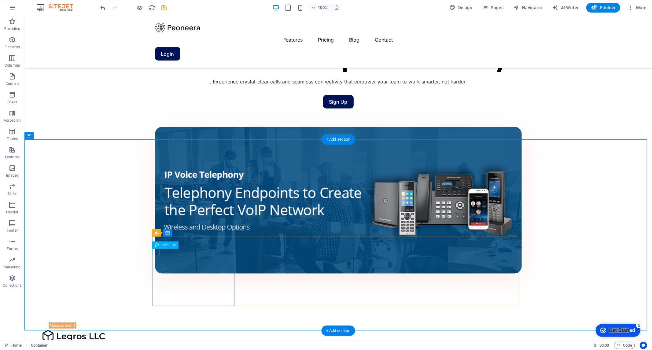
click at [160, 245] on div "Icon" at bounding box center [161, 244] width 19 height 7
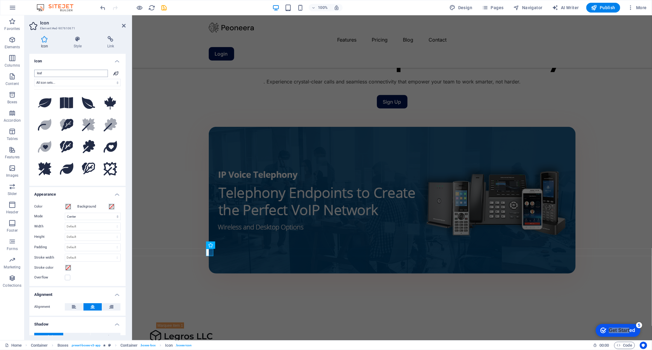
click at [77, 71] on input "leaf" at bounding box center [71, 73] width 74 height 7
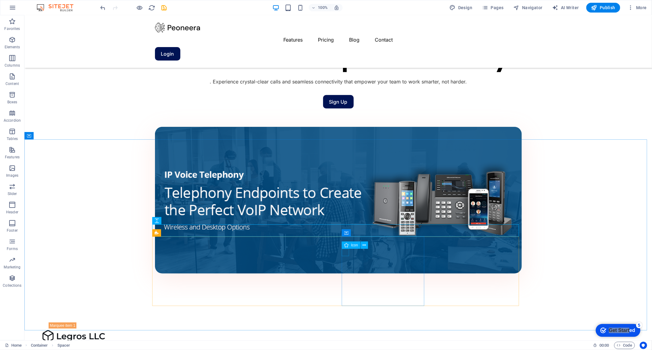
click at [350, 246] on div "Icon" at bounding box center [351, 244] width 19 height 7
click at [347, 244] on icon at bounding box center [346, 244] width 4 height 7
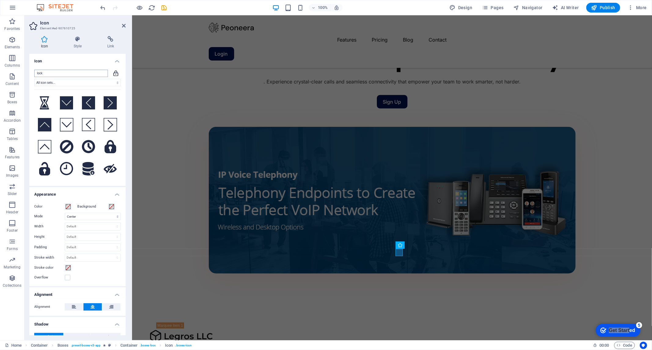
click at [72, 75] on input "lock" at bounding box center [71, 73] width 74 height 7
click at [71, 75] on input "lock" at bounding box center [71, 73] width 74 height 7
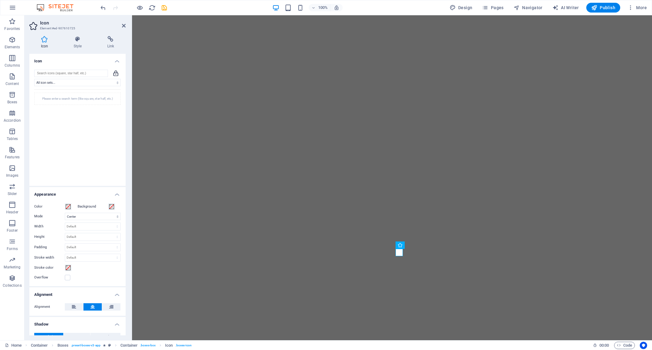
select select "xMidYMid"
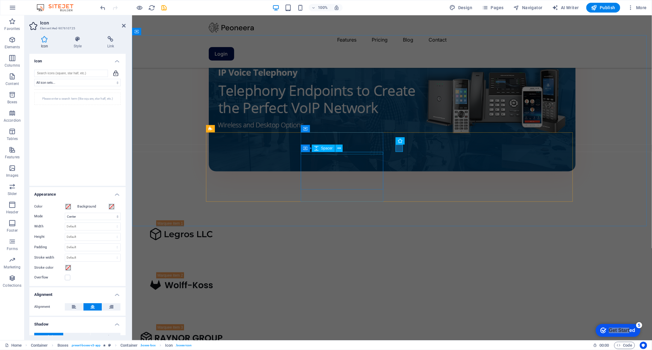
scroll to position [484, 0]
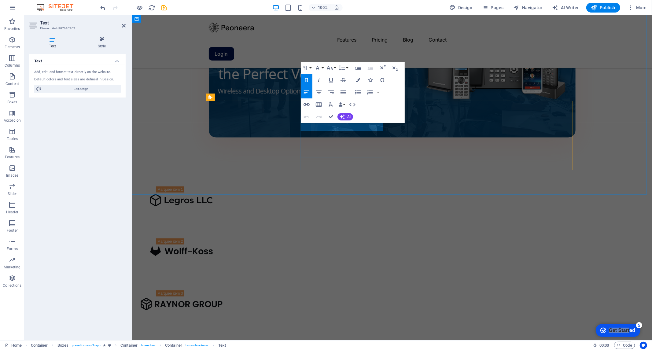
drag, startPoint x: 453, startPoint y: 91, endPoint x: 575, endPoint y: 90, distance: 122.3
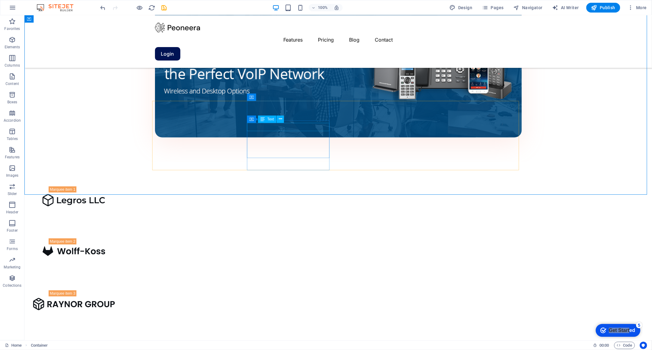
click at [264, 118] on icon at bounding box center [262, 119] width 4 height 7
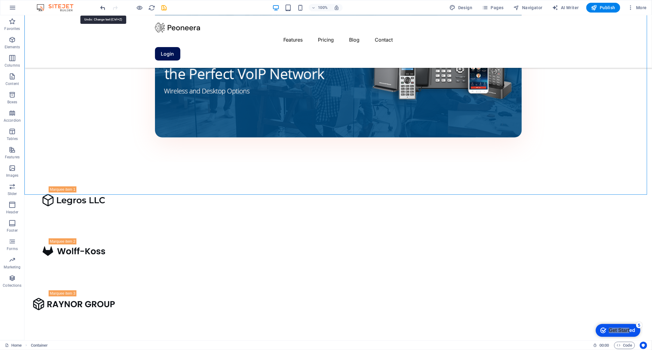
click at [102, 6] on icon "undo" at bounding box center [103, 7] width 7 height 7
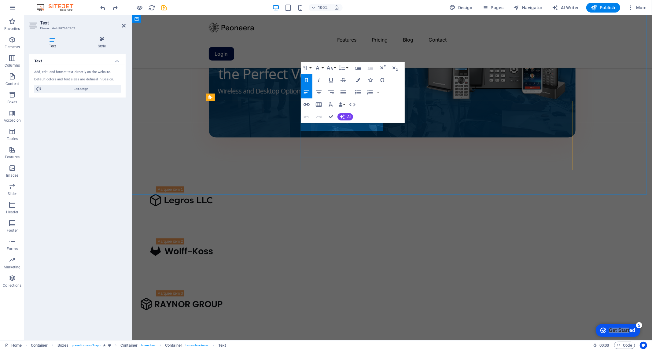
click at [319, 123] on div "Container Text" at bounding box center [321, 120] width 41 height 8
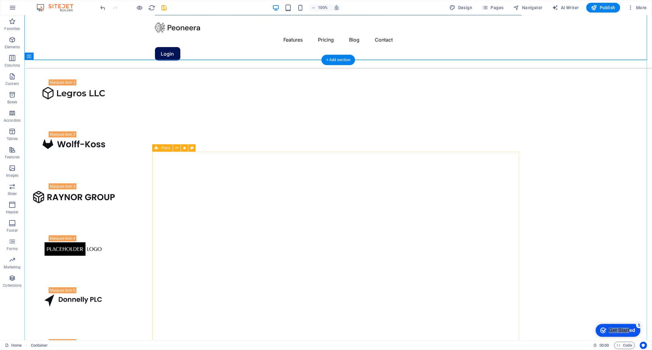
scroll to position [620, 0]
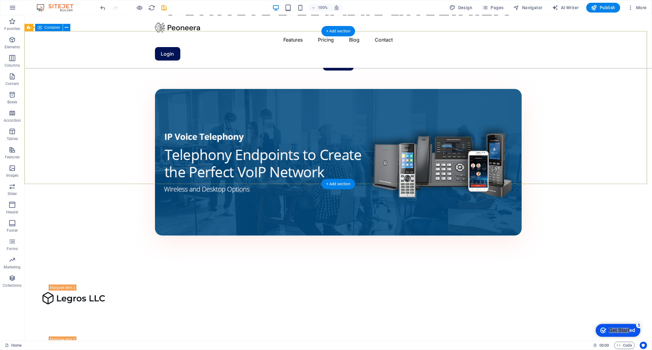
scroll to position [237, 0]
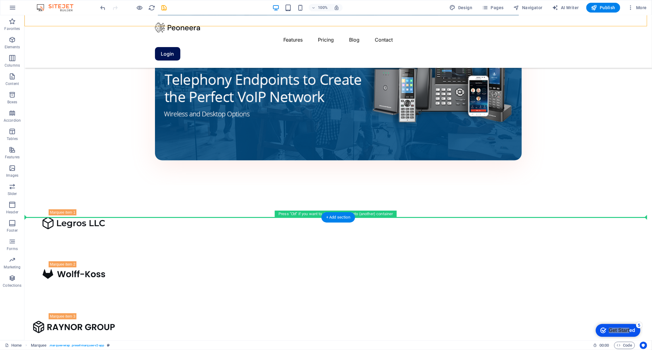
drag, startPoint x: 70, startPoint y: 109, endPoint x: 73, endPoint y: 238, distance: 129.6
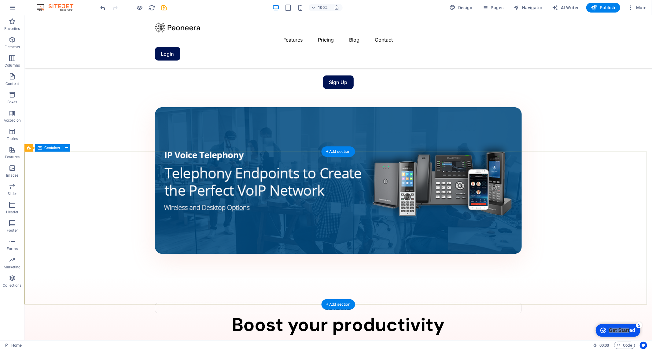
scroll to position [376, 0]
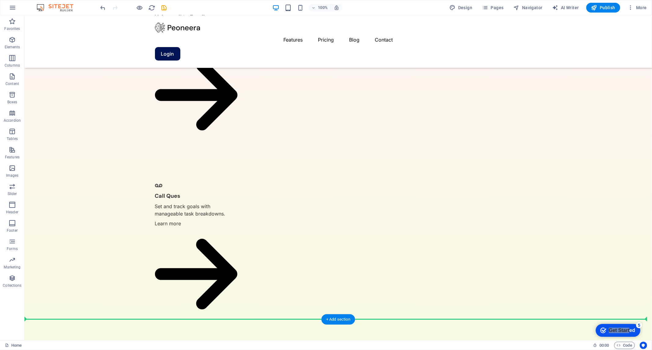
scroll to position [784, 0]
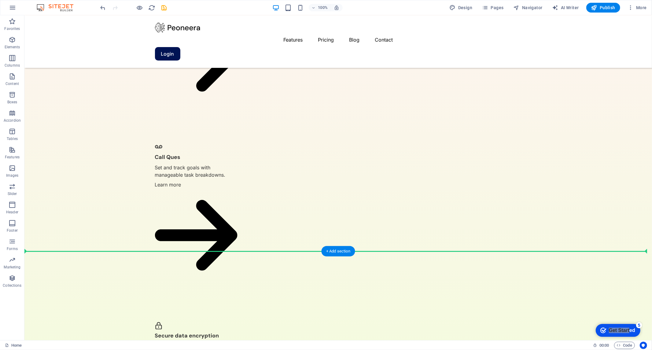
drag, startPoint x: 76, startPoint y: 158, endPoint x: 72, endPoint y: 261, distance: 102.8
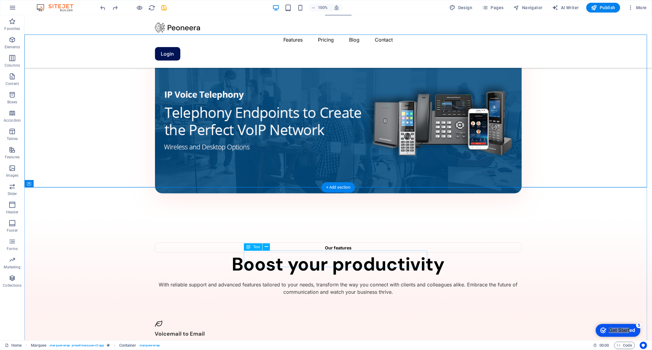
scroll to position [424, 0]
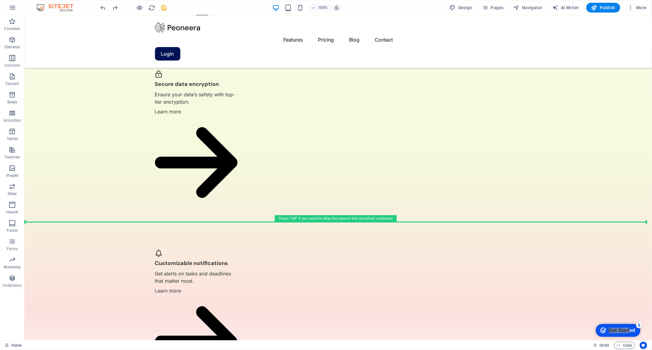
drag, startPoint x: 27, startPoint y: 110, endPoint x: 66, endPoint y: 223, distance: 119.9
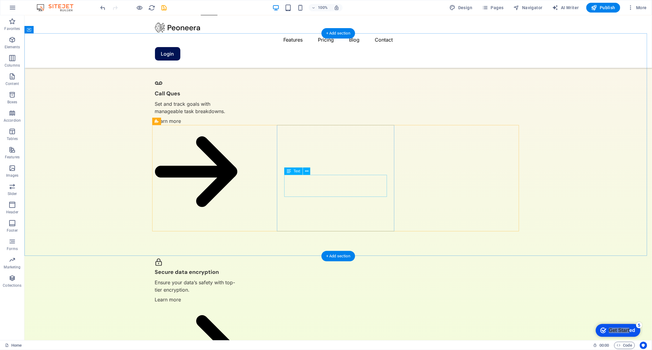
scroll to position [849, 0]
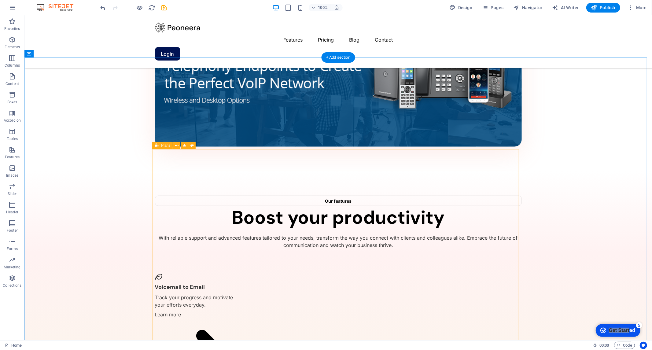
scroll to position [475, 0]
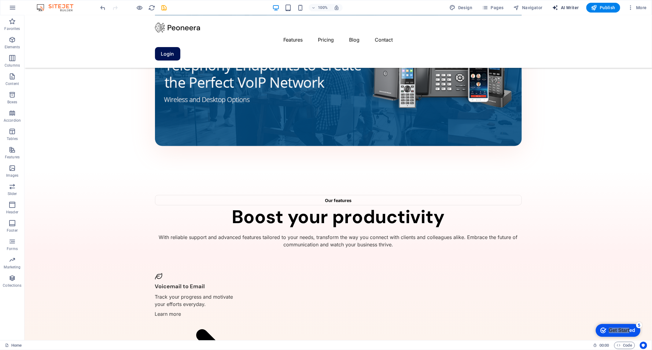
click at [560, 6] on span "AI Writer" at bounding box center [565, 8] width 27 height 6
select select "English"
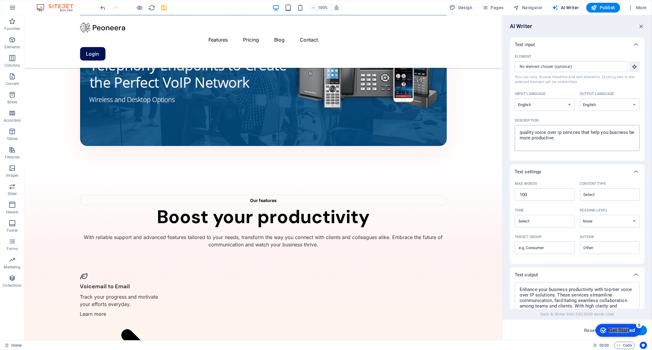
click at [557, 140] on textarea "quality voice over ip services that help you business be more productive." at bounding box center [577, 138] width 119 height 20
type textarea "choose the best plan for you"
click at [620, 328] on div "Get Started" at bounding box center [622, 330] width 26 height 6
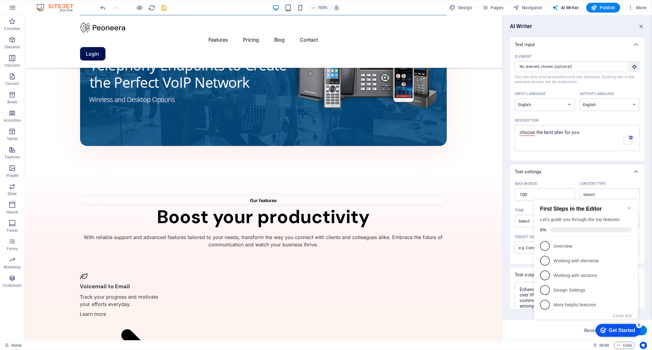
click at [641, 330] on div "checkmark Get Started 5 First Steps in the Editor Let's guide you through the t…" at bounding box center [586, 264] width 111 height 149
click at [628, 300] on link "5 More helpful features - incomplete" at bounding box center [586, 305] width 92 height 10
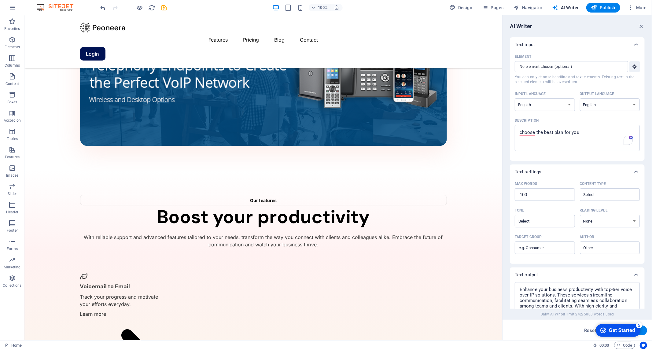
click at [643, 330] on button "Generate text" at bounding box center [626, 331] width 42 height 10
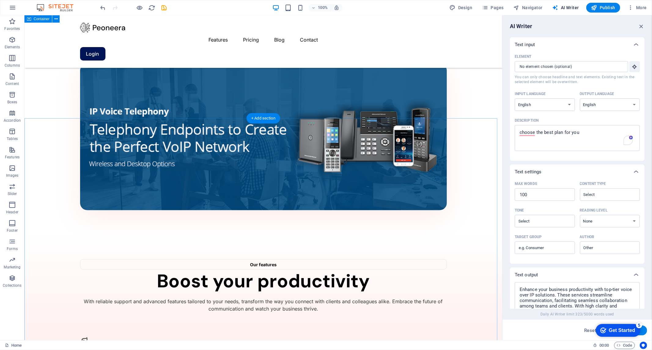
scroll to position [407, 0]
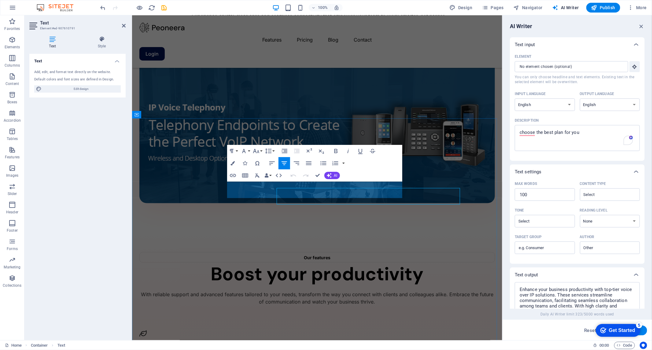
scroll to position [401, 0]
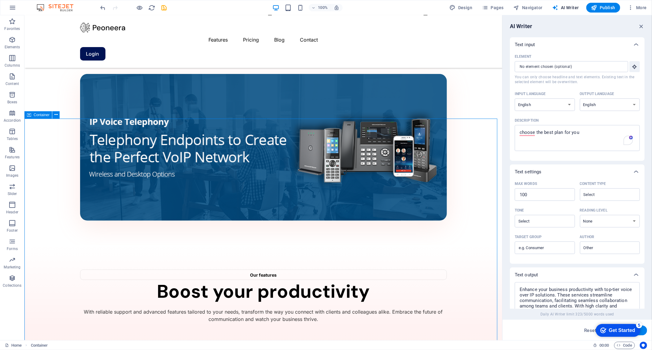
scroll to position [407, 0]
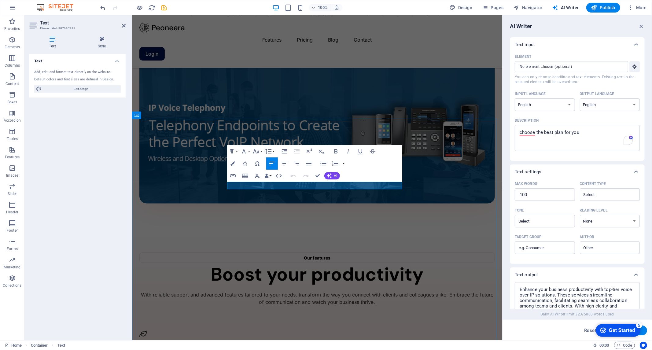
scroll to position [400, 0]
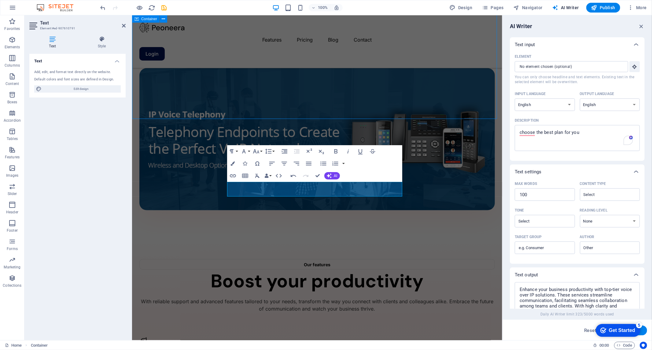
scroll to position [407, 0]
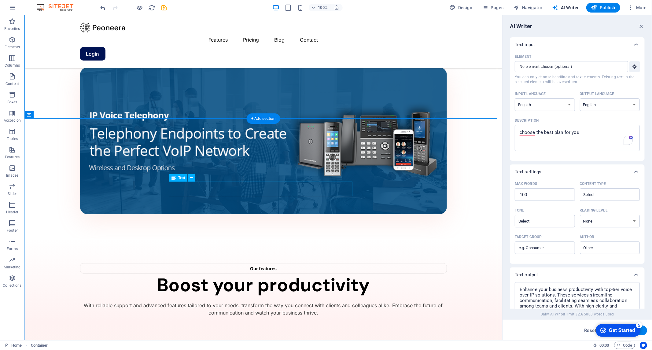
click at [181, 176] on span "Text" at bounding box center [181, 178] width 7 height 4
click at [173, 176] on icon at bounding box center [173, 177] width 4 height 7
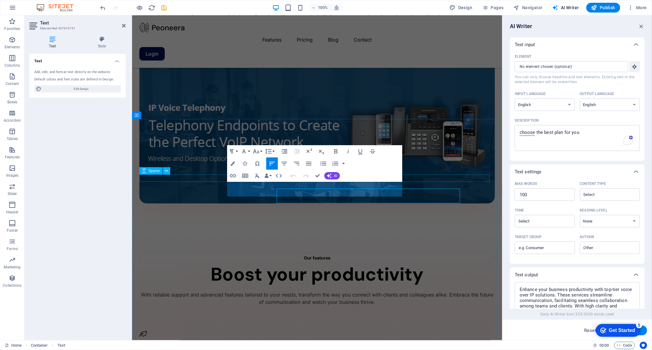
scroll to position [400, 0]
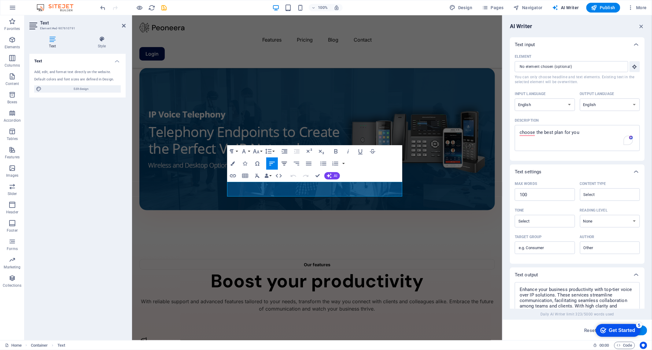
click at [282, 162] on icon "button" at bounding box center [284, 164] width 6 height 4
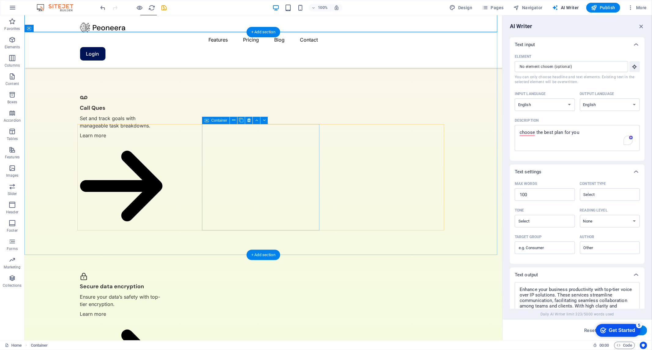
scroll to position [848, 0]
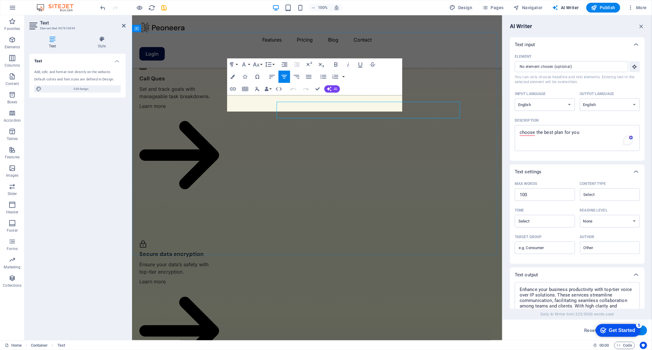
scroll to position [842, 0]
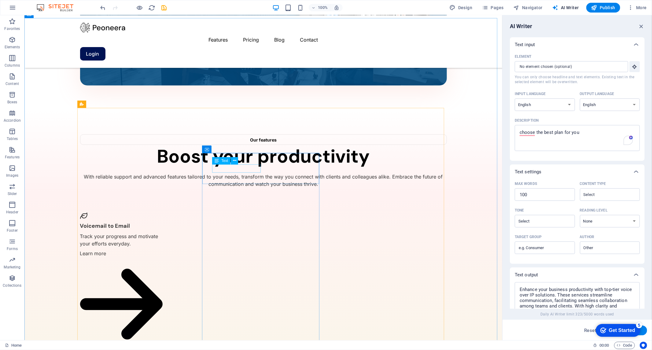
scroll to position [543, 0]
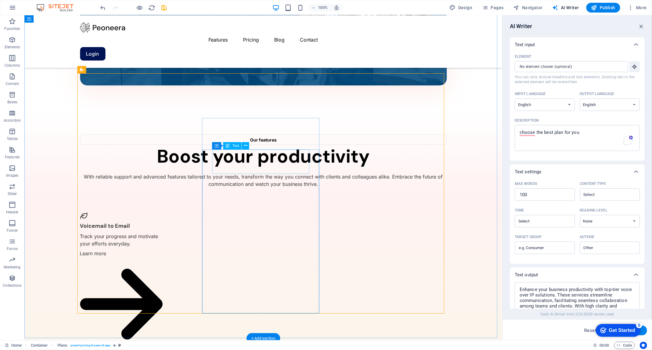
scroll to position [542, 0]
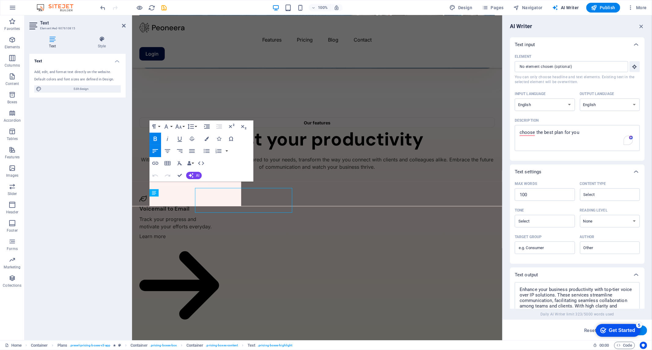
scroll to position [535, 0]
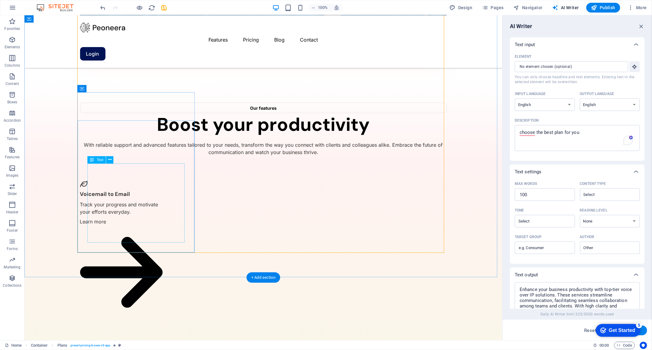
scroll to position [610, 0]
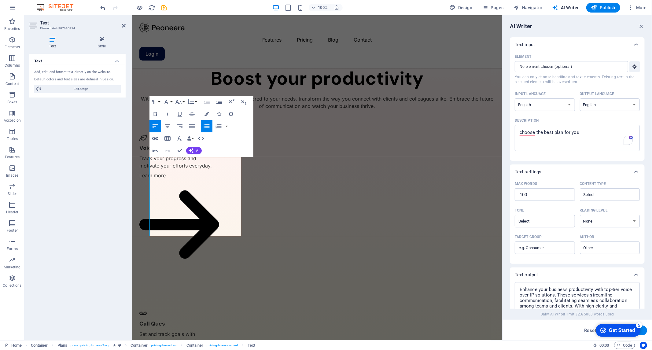
drag, startPoint x: 127, startPoint y: 163, endPoint x: 6, endPoint y: 148, distance: 122.3
click at [127, 163] on div "Text Style Text Add, edit, and format text directly on the website. Default col…" at bounding box center [77, 185] width 106 height 309
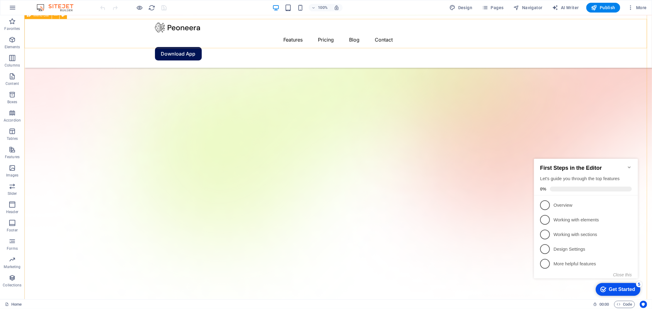
scroll to position [102, 0]
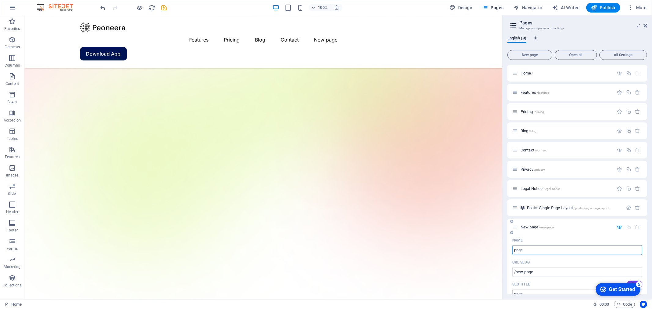
type input "page"
type input "/page"
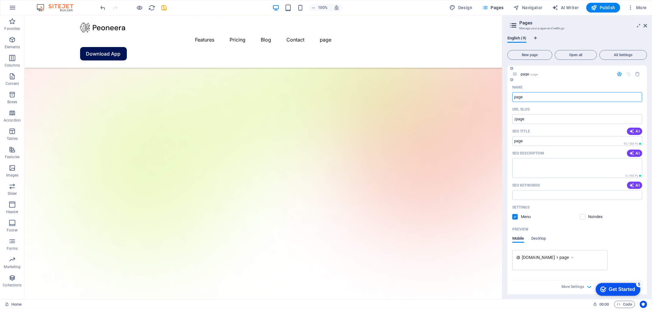
scroll to position [156, 0]
type input "page"
click at [620, 284] on div "checkmark Get Started 5" at bounding box center [617, 289] width 45 height 13
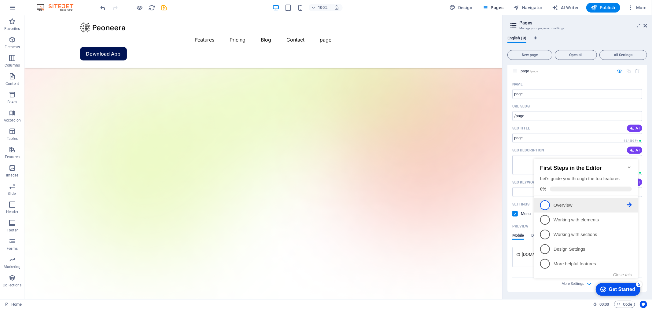
click at [545, 201] on span "1" at bounding box center [545, 205] width 10 height 10
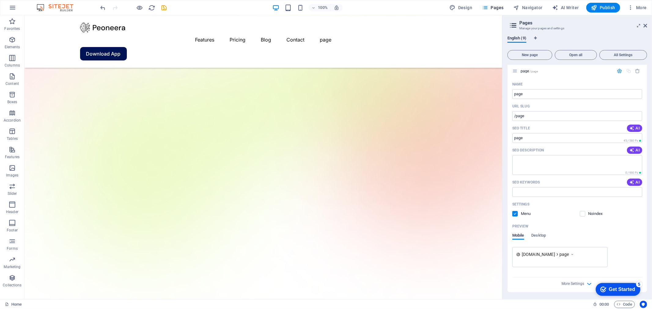
scroll to position [0, 0]
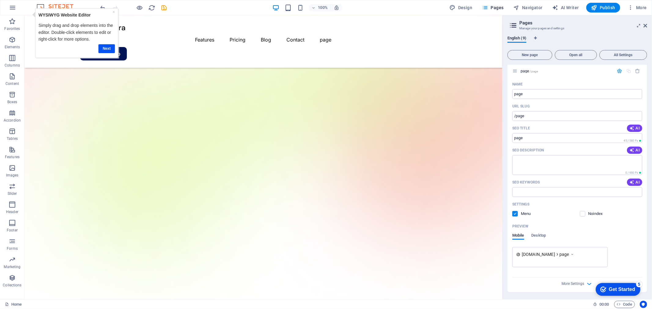
click at [618, 287] on div "Get Started" at bounding box center [622, 290] width 26 height 6
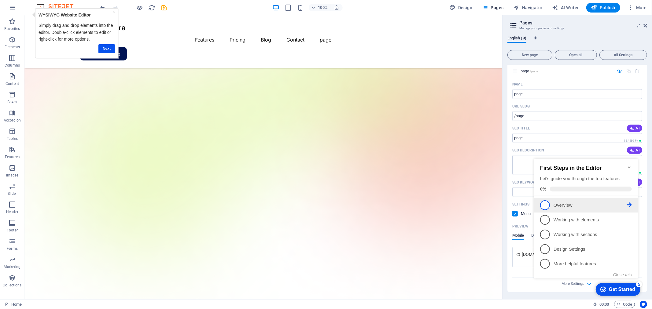
click at [628, 202] on icon at bounding box center [629, 204] width 5 height 5
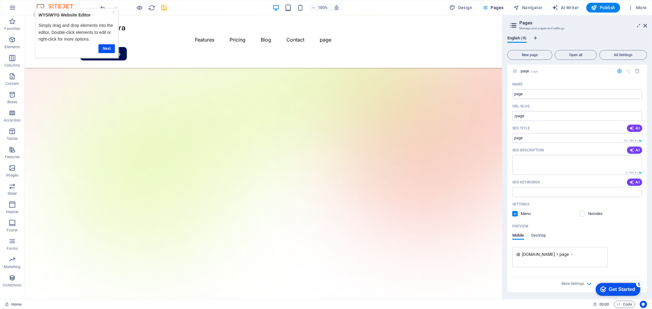
click at [620, 288] on div "Get Started" at bounding box center [622, 290] width 26 height 6
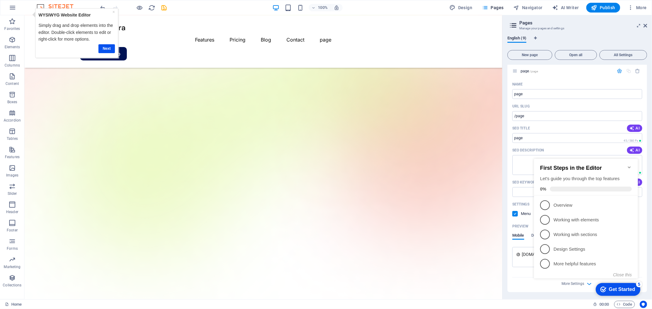
click at [628, 165] on icon "Minimize checklist" at bounding box center [629, 167] width 5 height 5
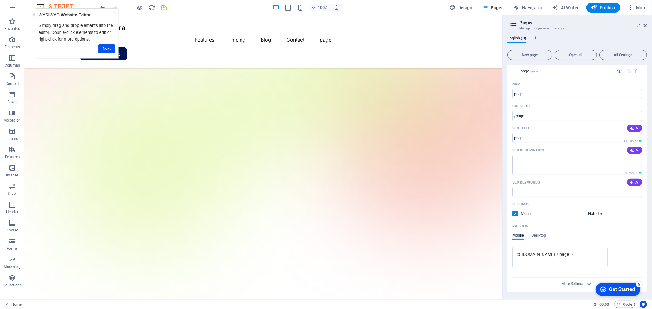
drag, startPoint x: 620, startPoint y: 287, endPoint x: 672, endPoint y: 412, distance: 134.6
click at [613, 287] on div "Get Started" at bounding box center [622, 290] width 26 height 6
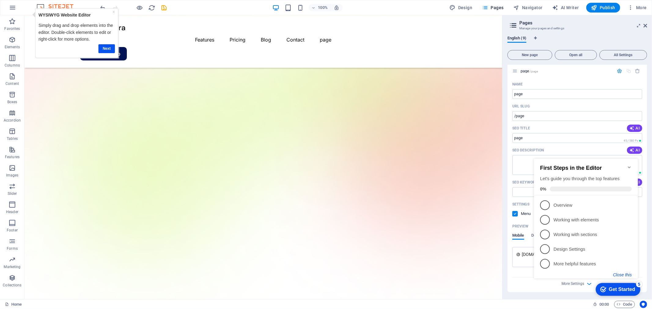
click at [624, 273] on button "Close this" at bounding box center [622, 274] width 19 height 5
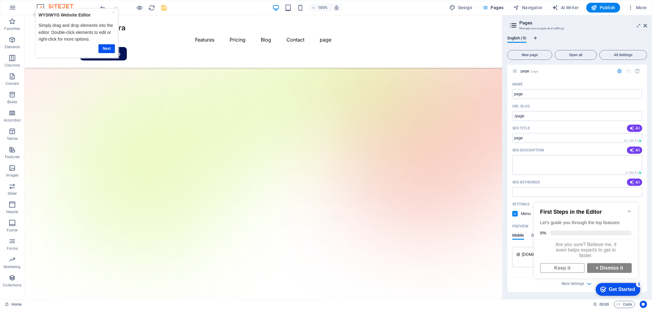
click at [624, 287] on div "Get Started" at bounding box center [622, 290] width 26 height 6
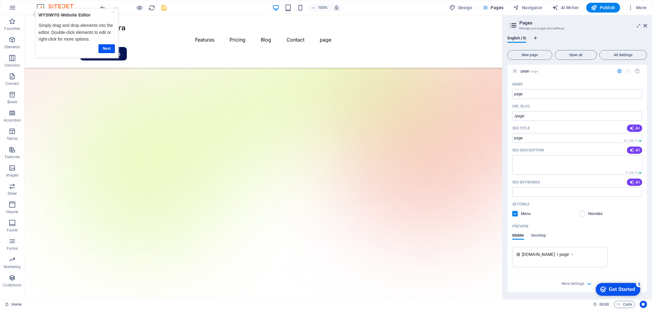
click at [619, 287] on div "Get Started" at bounding box center [622, 290] width 26 height 6
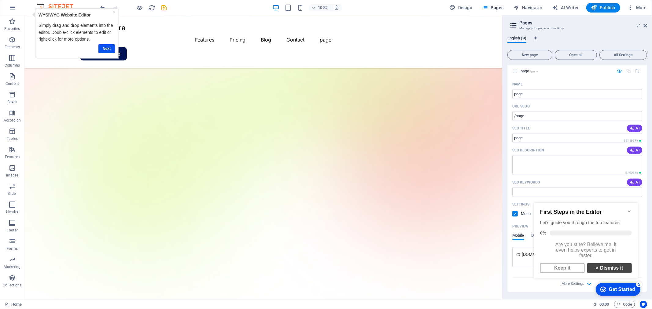
click at [615, 271] on link "× Dismiss it" at bounding box center [609, 268] width 45 height 10
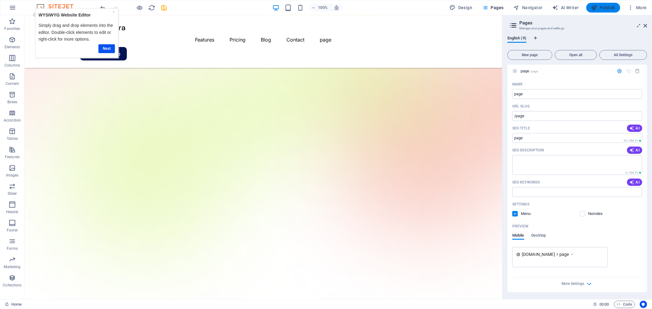
click at [0, 0] on span "Publish" at bounding box center [0, 0] width 0 height 0
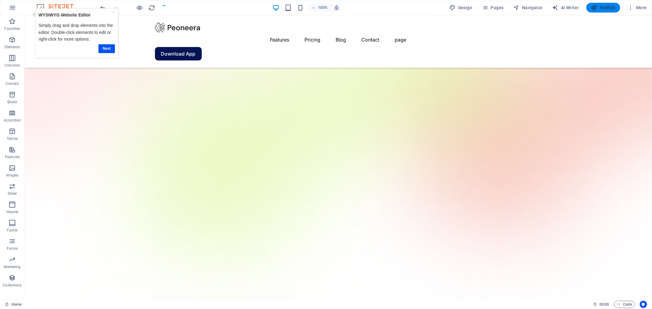
click at [0, 0] on span "Publish" at bounding box center [0, 0] width 0 height 0
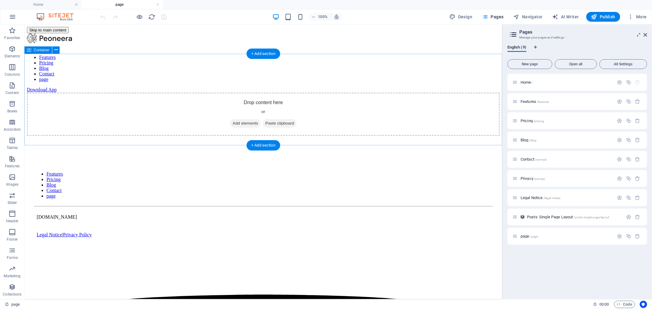
click at [247, 119] on span "Add elements" at bounding box center [245, 123] width 30 height 9
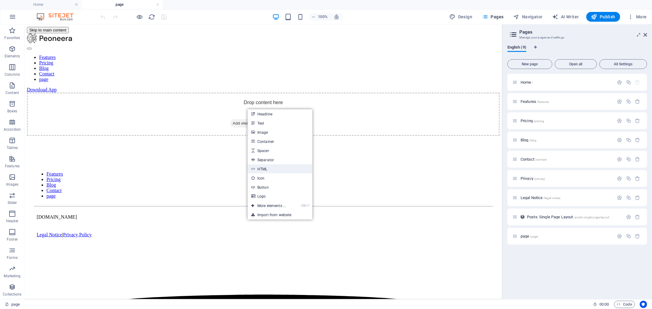
click at [264, 167] on link "HTML" at bounding box center [280, 168] width 65 height 9
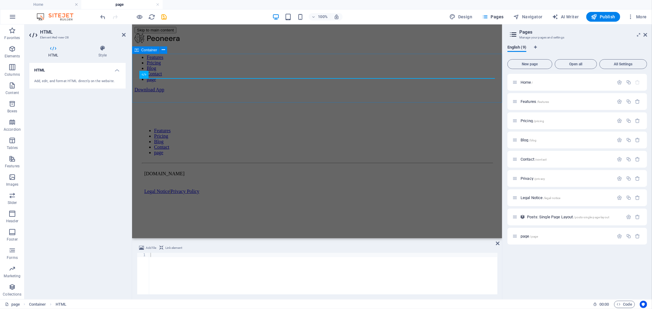
click at [193, 92] on div at bounding box center [316, 92] width 365 height 0
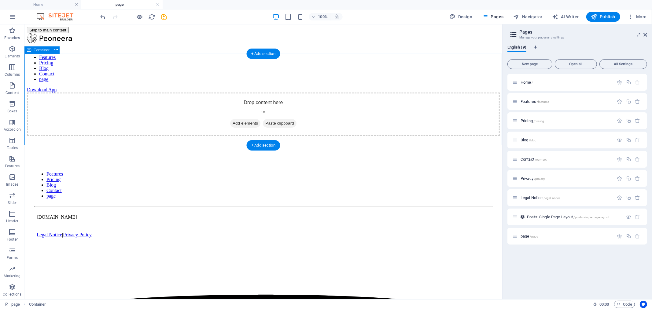
click at [245, 119] on span "Add elements" at bounding box center [245, 123] width 30 height 9
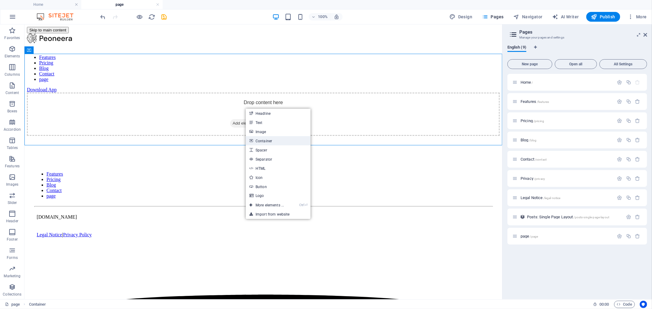
click at [257, 138] on link "Container" at bounding box center [278, 140] width 65 height 9
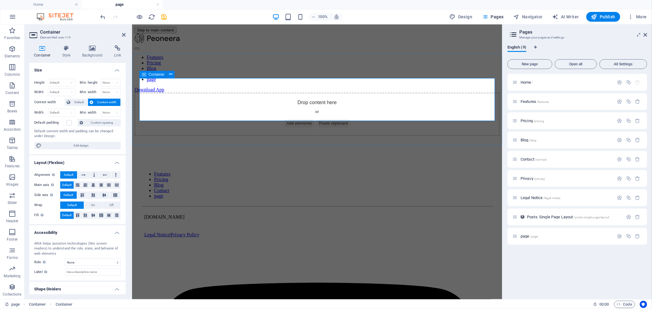
click at [293, 119] on span "Add elements" at bounding box center [299, 123] width 30 height 9
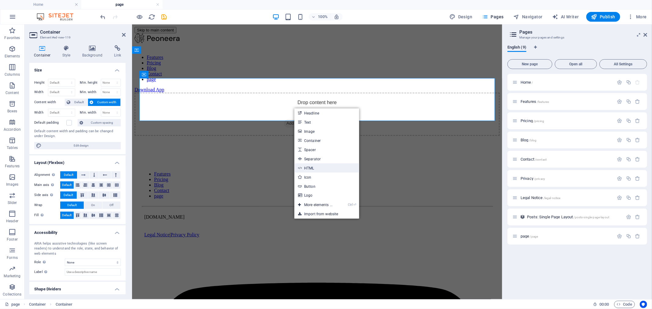
click at [309, 167] on link "HTML" at bounding box center [326, 168] width 65 height 9
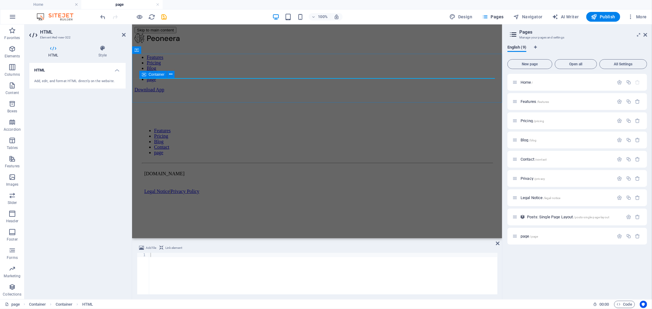
click at [153, 75] on span "Container" at bounding box center [157, 75] width 16 height 4
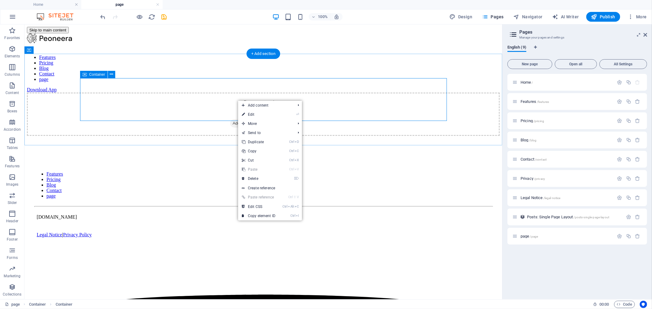
click at [197, 94] on div "Drop content here or Add elements Paste clipboard" at bounding box center [263, 113] width 473 height 43
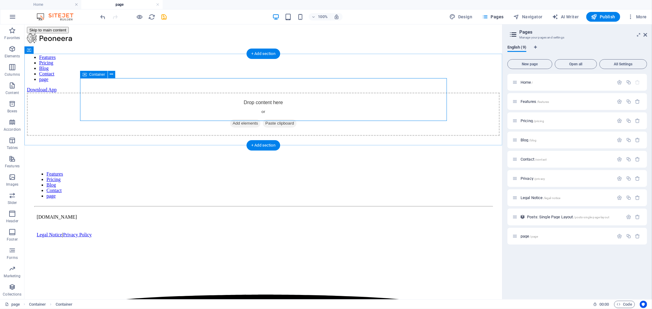
click at [245, 119] on span "Add elements" at bounding box center [245, 123] width 30 height 9
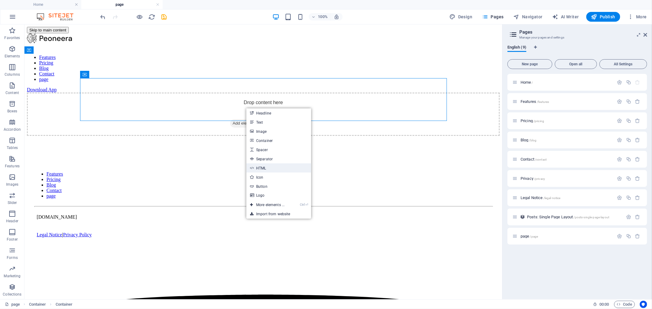
click at [260, 166] on link "HTML" at bounding box center [278, 168] width 65 height 9
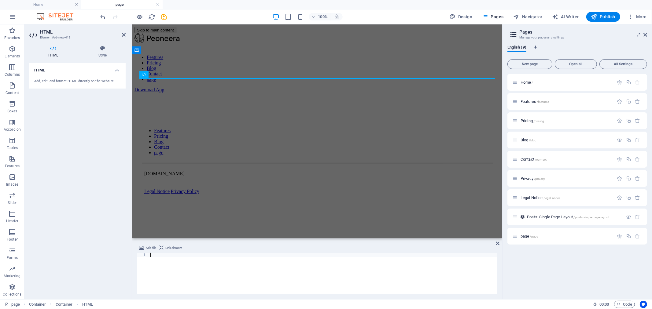
click at [175, 270] on div at bounding box center [323, 278] width 348 height 50
type textarea "</FORM>"
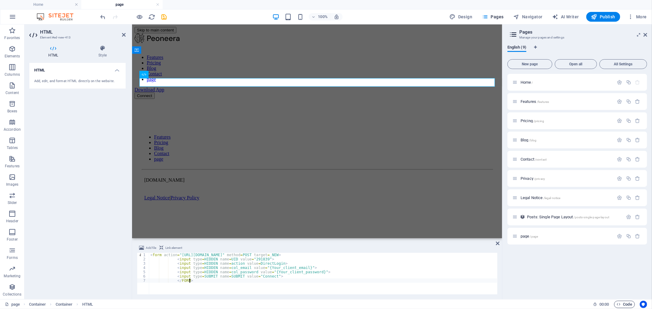
click at [624, 302] on span "Code" at bounding box center [624, 304] width 15 height 7
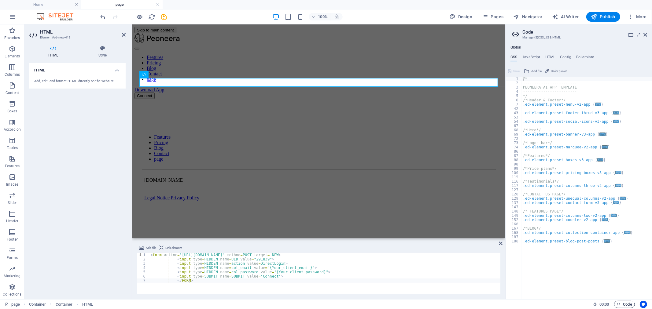
click at [624, 301] on span "Code" at bounding box center [624, 304] width 15 height 7
click at [624, 302] on span "Code" at bounding box center [624, 304] width 15 height 7
click at [0, 0] on span "Publish" at bounding box center [0, 0] width 0 height 0
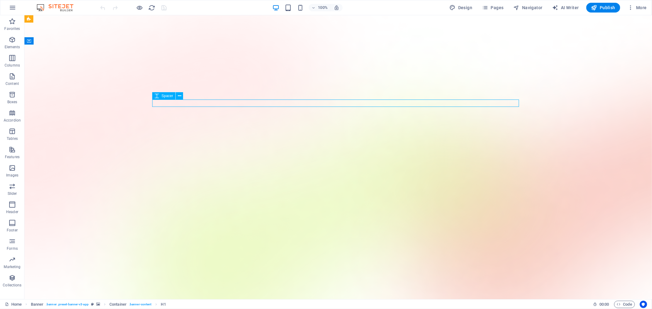
drag, startPoint x: 123, startPoint y: 106, endPoint x: 228, endPoint y: 105, distance: 105.1
click at [168, 160] on span "Image" at bounding box center [166, 162] width 10 height 4
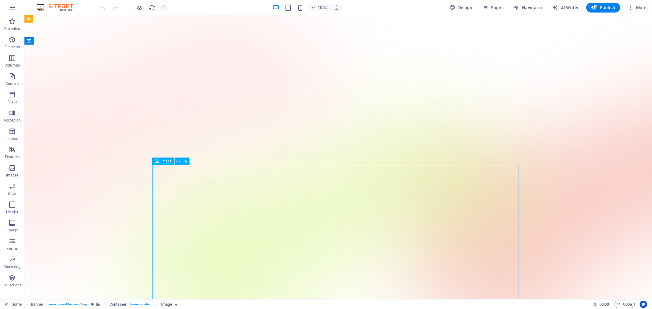
click at [161, 161] on div "Image" at bounding box center [163, 161] width 22 height 7
click at [164, 21] on span "Logo" at bounding box center [166, 22] width 8 height 4
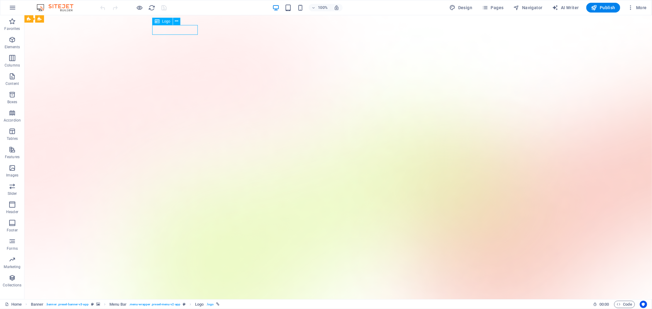
click at [158, 21] on icon at bounding box center [157, 21] width 5 height 7
click at [157, 21] on icon at bounding box center [157, 21] width 5 height 7
select select "px"
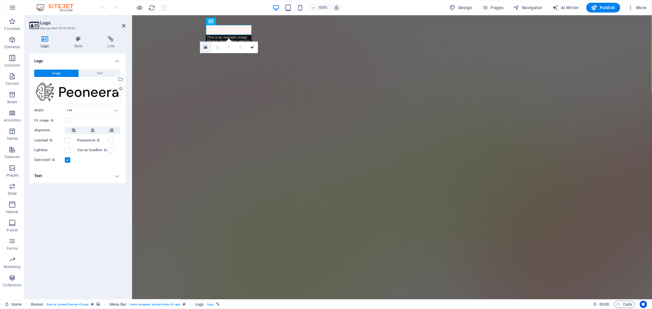
click at [205, 47] on icon at bounding box center [205, 47] width 3 height 4
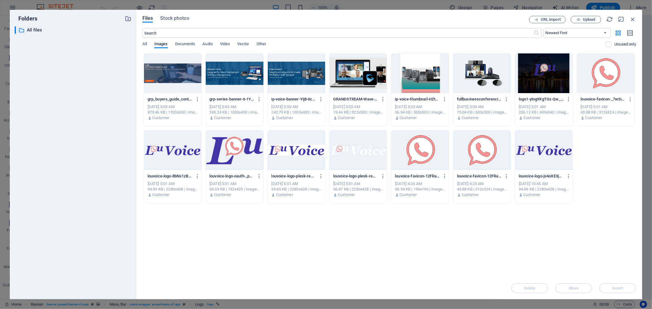
click at [300, 153] on div at bounding box center [296, 151] width 57 height 40
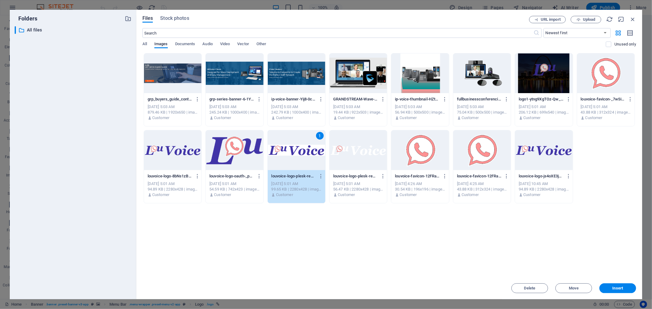
click at [242, 150] on div at bounding box center [234, 151] width 57 height 40
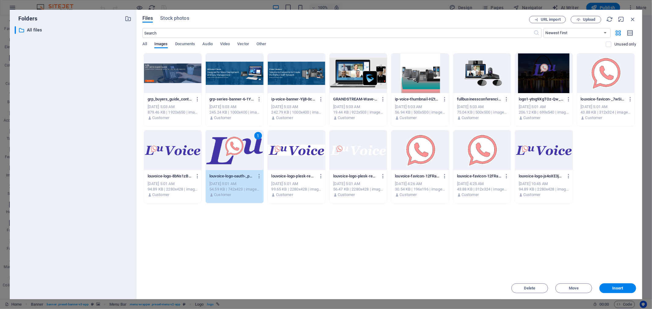
click at [242, 150] on div "1" at bounding box center [234, 151] width 57 height 40
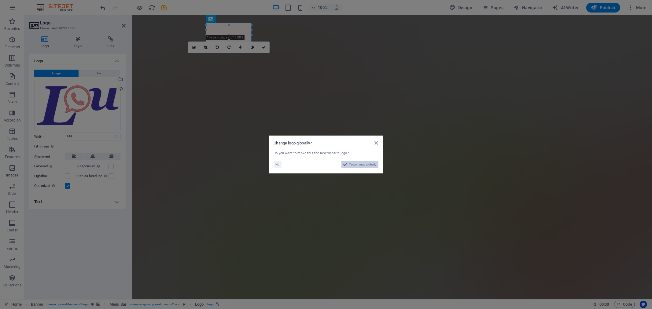
click at [359, 164] on span "Yes, change globally" at bounding box center [362, 164] width 27 height 7
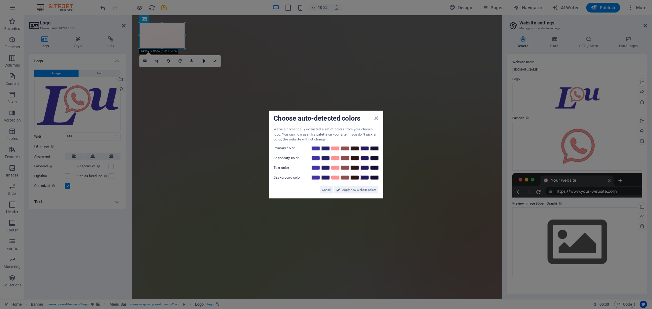
drag, startPoint x: 299, startPoint y: 51, endPoint x: 167, endPoint y: 36, distance: 132.9
click at [299, 51] on aside "Choose auto-detected colors We've automatically extracted a set of colors from …" at bounding box center [326, 154] width 652 height 309
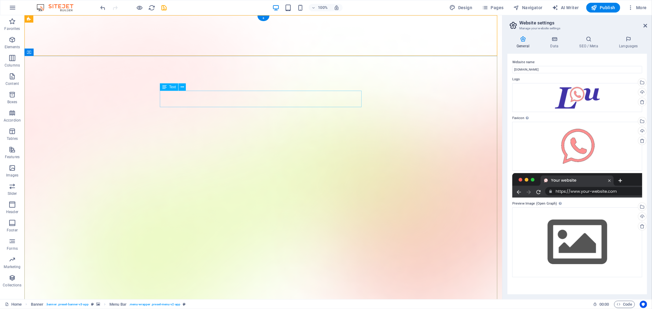
click at [0, 0] on div "Text" at bounding box center [0, 0] width 0 height 0
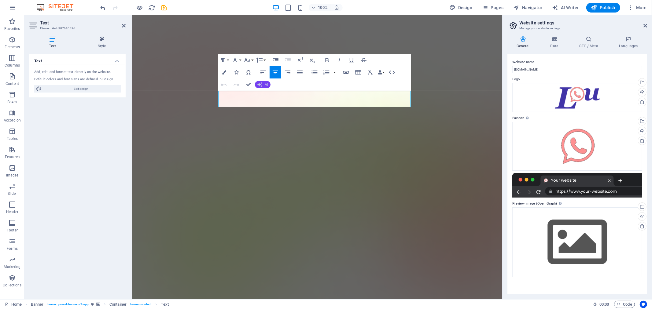
click at [259, 81] on button "AI" at bounding box center [263, 84] width 16 height 7
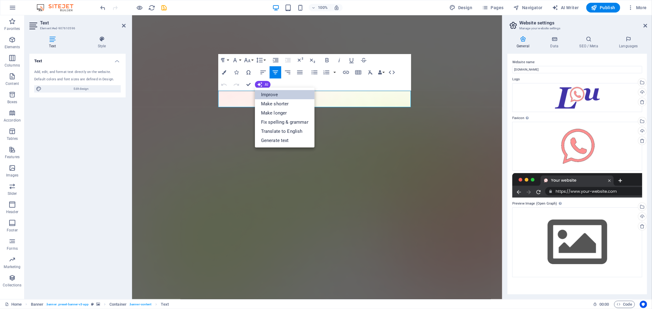
click at [286, 95] on link "Improve" at bounding box center [285, 94] width 60 height 9
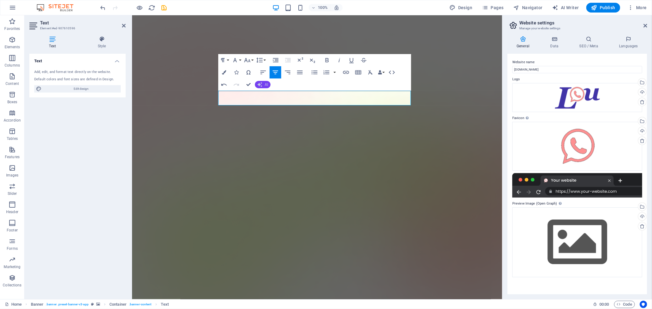
click at [259, 85] on icon "button" at bounding box center [260, 85] width 6 height 6
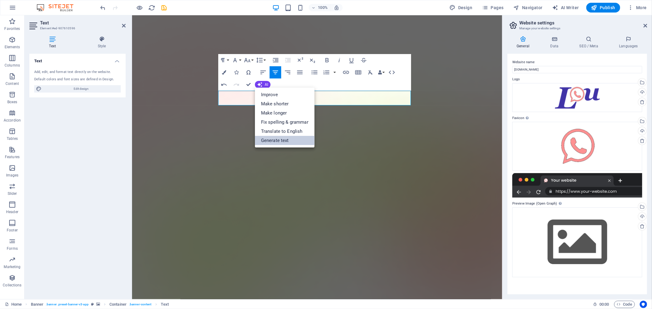
click at [266, 136] on link "Generate text" at bounding box center [285, 140] width 60 height 9
select select "English"
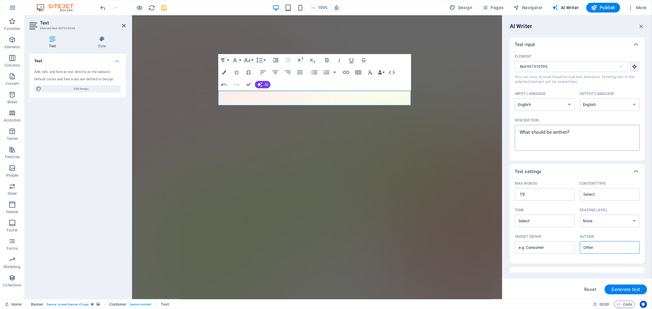
click at [606, 135] on textarea "Description x ​" at bounding box center [577, 138] width 119 height 20
click at [570, 132] on textarea "Description x ​" at bounding box center [577, 138] width 119 height 20
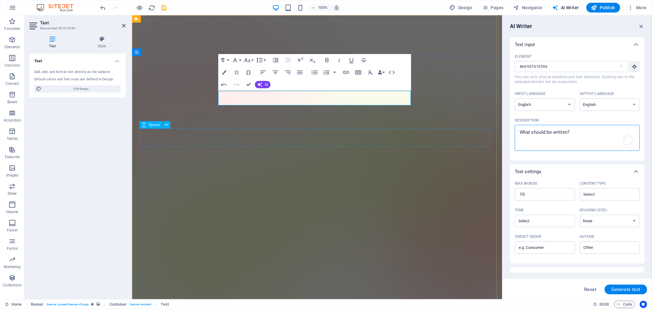
drag, startPoint x: 701, startPoint y: 147, endPoint x: 477, endPoint y: 132, distance: 224.5
type textarea "x"
click at [534, 129] on textarea "Description x ​" at bounding box center [577, 138] width 119 height 20
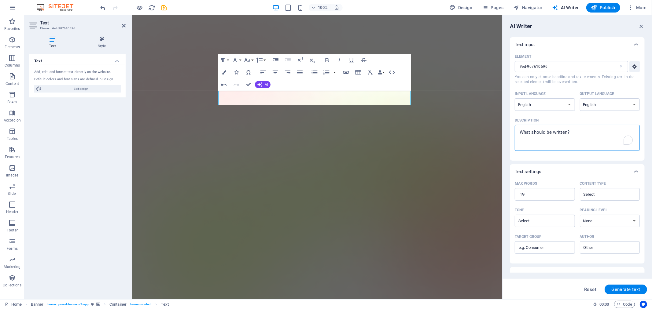
click at [534, 129] on textarea "Description x ​" at bounding box center [577, 138] width 119 height 20
type textarea "V"
type textarea "x"
type textarea "Vo"
type textarea "x"
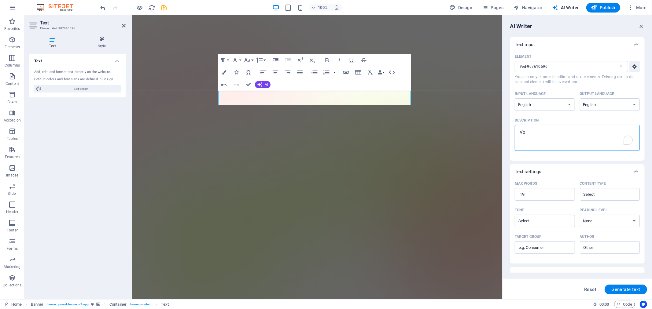
type textarea "Voi"
type textarea "x"
type textarea "Voic"
type textarea "x"
type textarea "Voice"
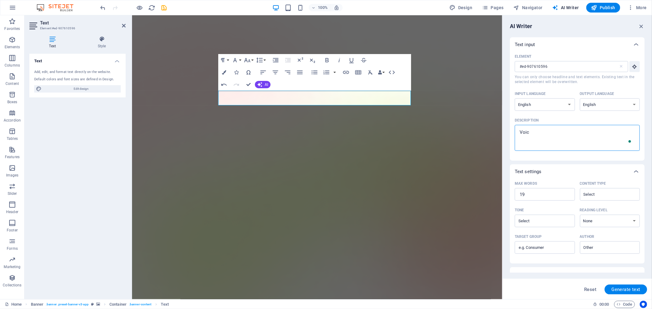
type textarea "x"
type textarea "Voice"
type textarea "x"
type textarea "Voice o"
type textarea "x"
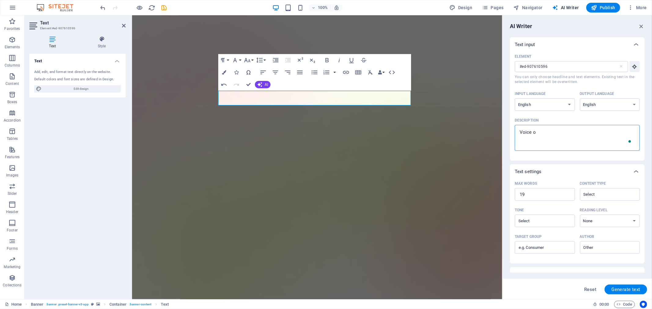
type textarea "Voice of"
type textarea "x"
type textarea "Voice ofe"
type textarea "x"
type textarea "Voice ofer"
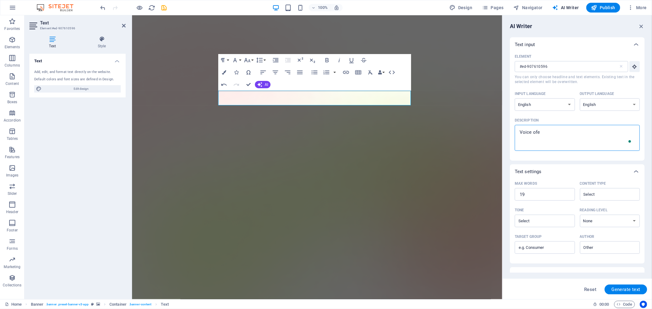
type textarea "x"
type textarea "Voice ofer"
type textarea "x"
type textarea "Voice ofer"
type textarea "x"
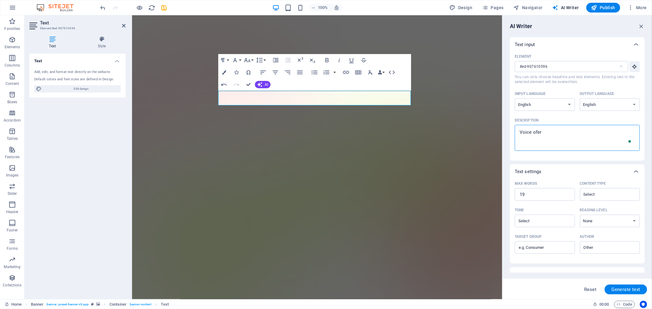
type textarea "Voice ofe"
type textarea "x"
type textarea "Voice of"
type textarea "x"
type textarea "Voice o"
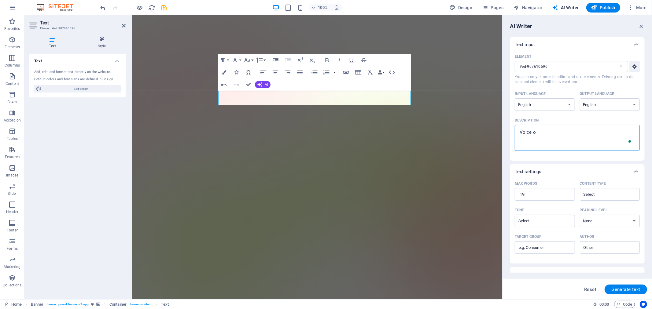
type textarea "x"
type textarea "Voice ov"
type textarea "x"
type textarea "Voice ove"
type textarea "x"
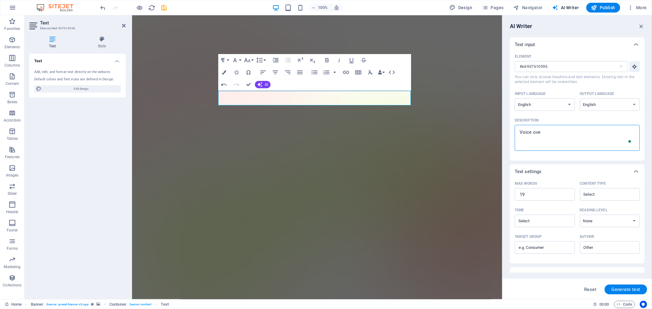
type textarea "Voice over"
type textarea "x"
type textarea "Voice over"
type textarea "x"
type textarea "Voice over I"
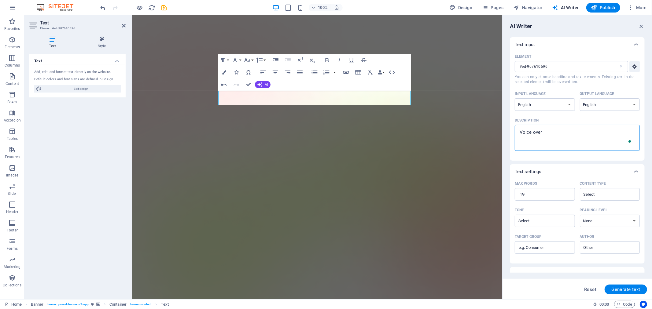
type textarea "x"
type textarea "Voice over Ip"
type textarea "x"
type textarea "Voice over Ip"
type textarea "x"
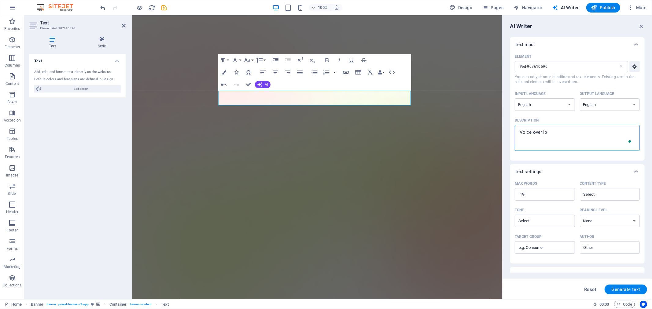
type textarea "Voice over Ip s"
type textarea "x"
type textarea "Voice over Ip se"
type textarea "x"
type textarea "Voice over Ip ser"
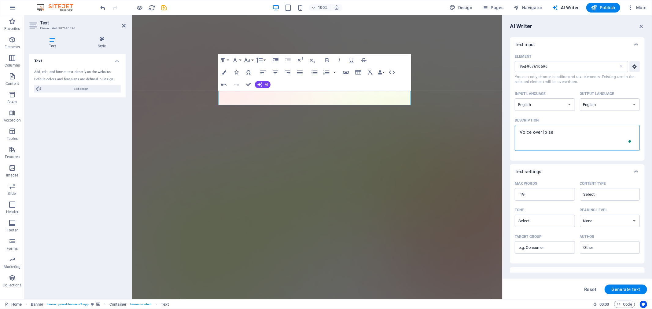
type textarea "x"
type textarea "Voice over Ip serv"
type textarea "x"
type textarea "Voice over Ip servi"
type textarea "x"
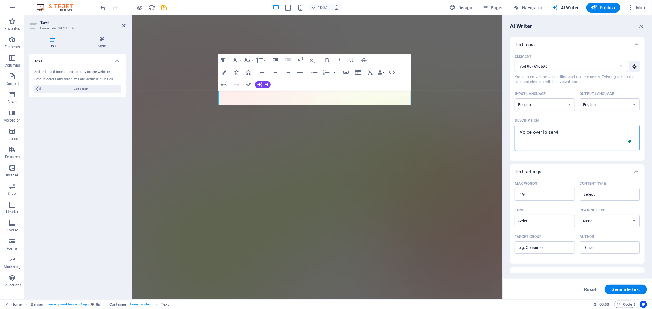
type textarea "Voice over Ip servic"
type textarea "x"
type textarea "Voice over Ip service"
type textarea "x"
type textarea "Voice over Ip services"
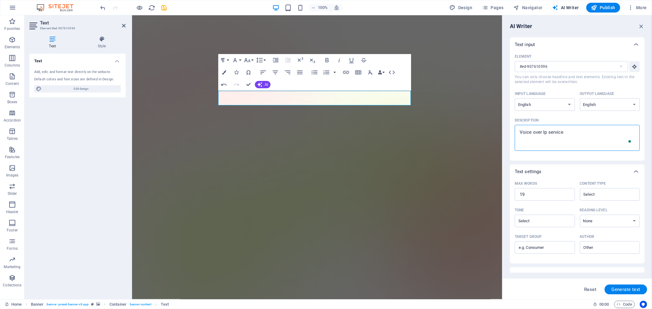
type textarea "x"
type textarea "Voice over Ip services"
type textarea "x"
type textarea "Voice over Ip services"
click at [616, 289] on span "Generate text" at bounding box center [625, 289] width 29 height 5
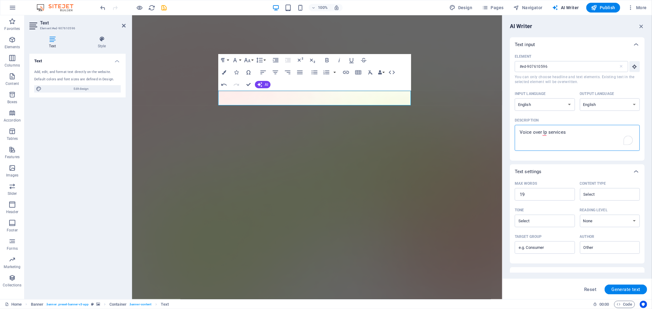
type textarea "x"
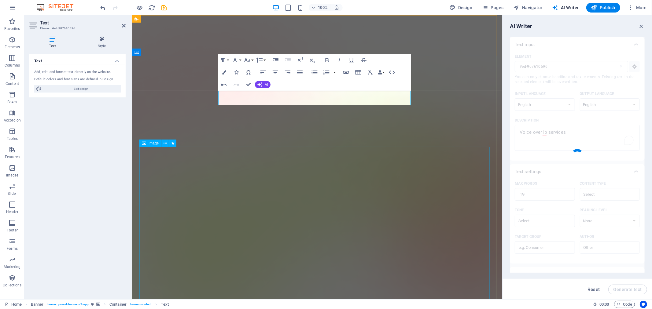
type textarea "x"
type textarea "Experience seamless communication with reliable Voice over IP services, enhanci…"
type textarea "x"
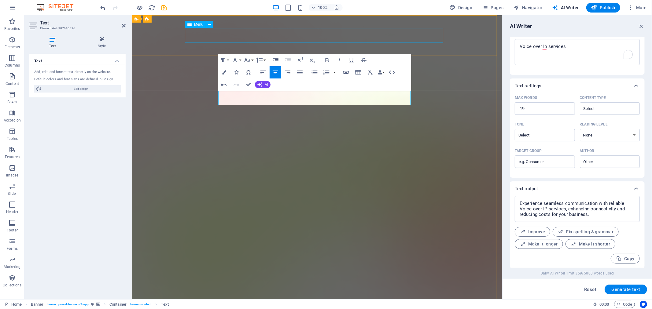
scroll to position [86, 0]
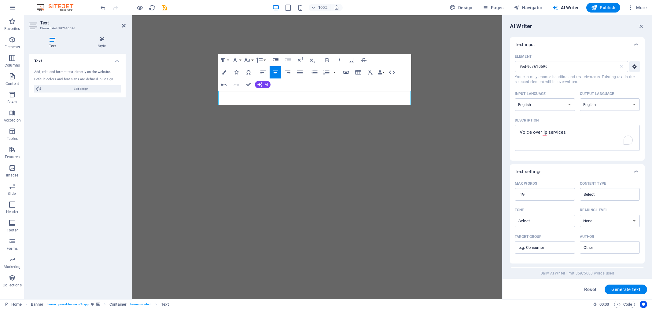
select select "English"
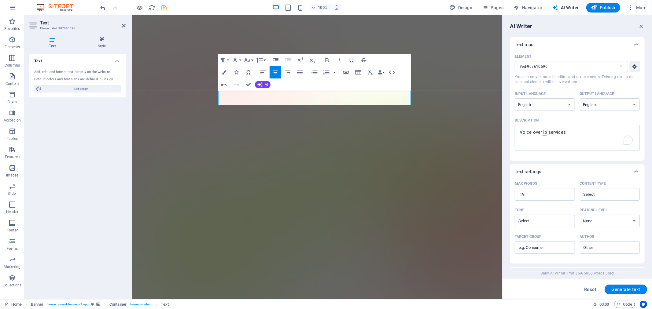
scroll to position [86, 0]
